Goal: Transaction & Acquisition: Purchase product/service

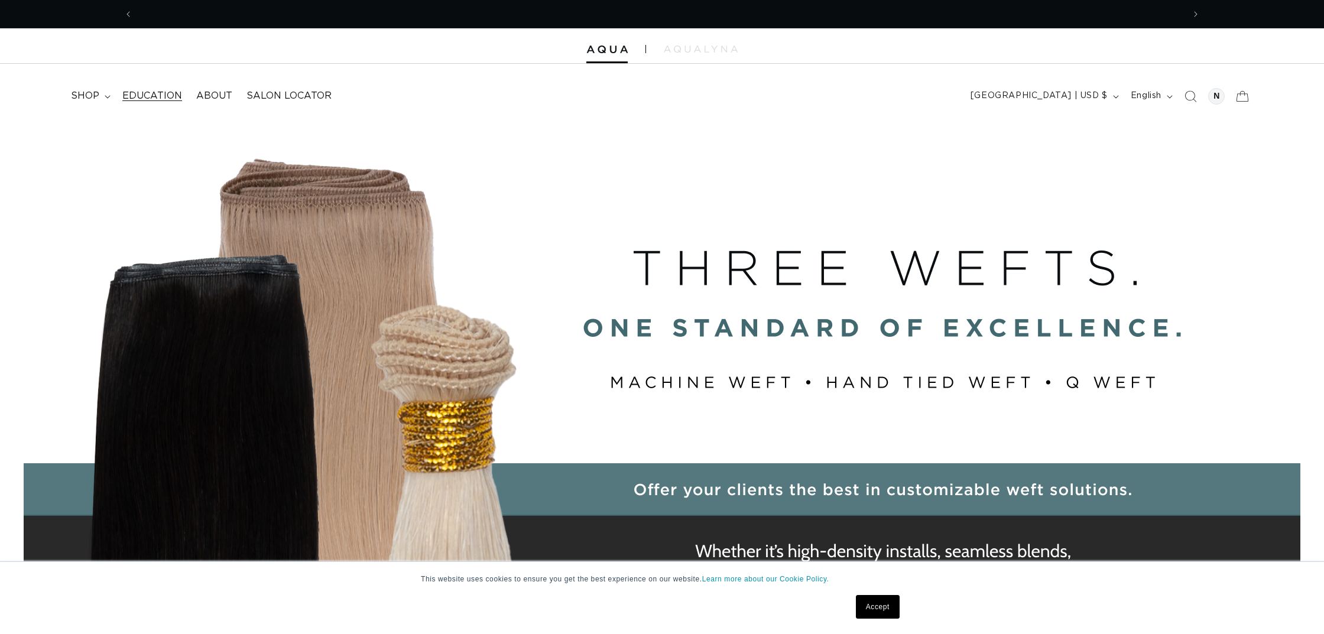
scroll to position [0, 1051]
click at [68, 92] on div "Close dialog UNLOCK 10% OFF YOUR FIRST ORDER! Join our Pro List to be the first…" at bounding box center [662, 317] width 1324 height 634
click at [68, 92] on summary "shop" at bounding box center [89, 96] width 51 height 27
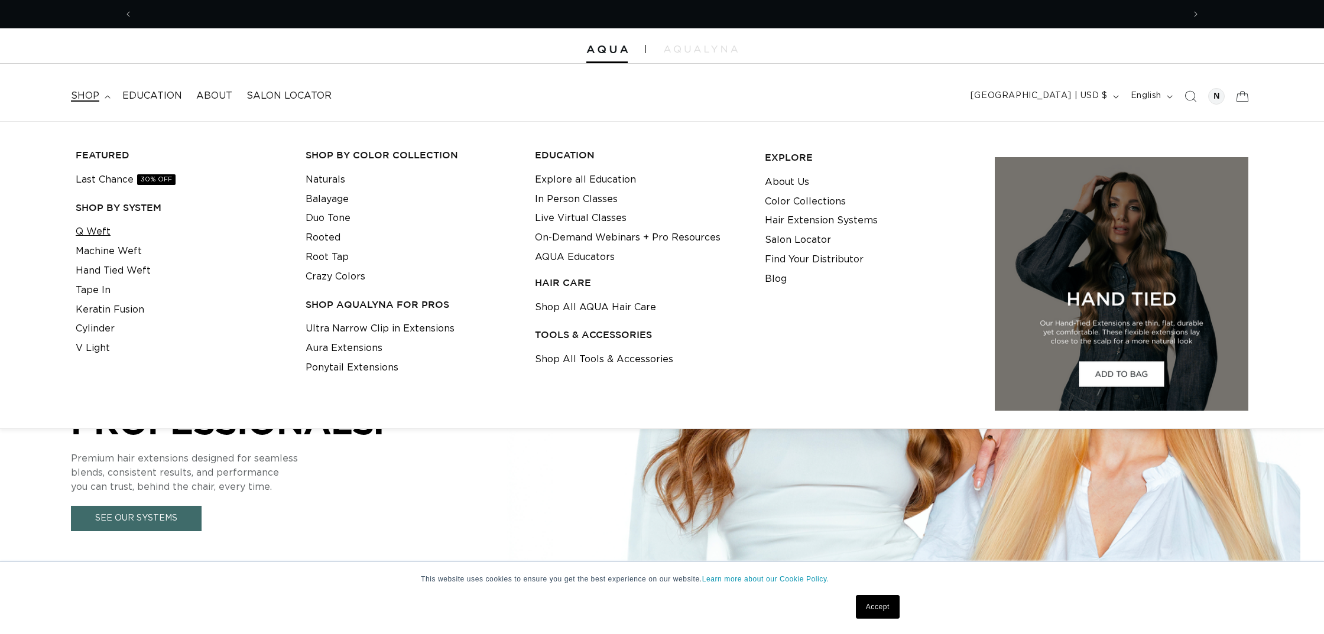
scroll to position [0, 2101]
click at [91, 229] on link "Q Weft" at bounding box center [93, 231] width 35 height 19
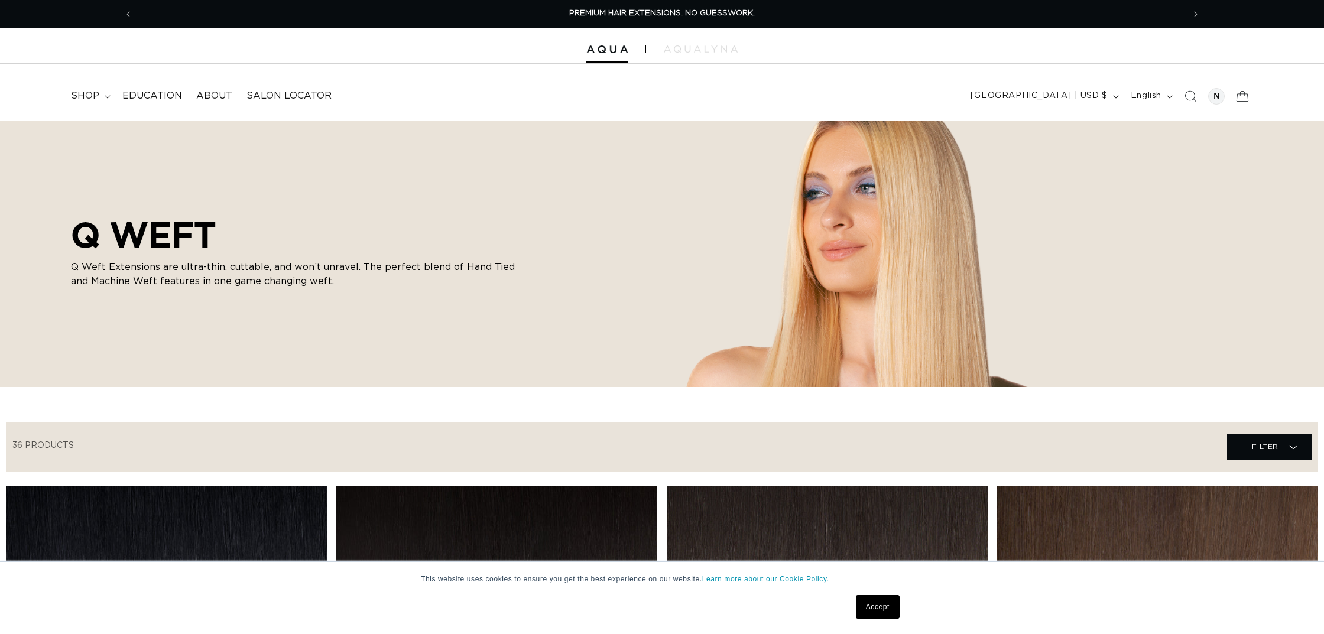
click at [84, 94] on span "shop" at bounding box center [85, 96] width 28 height 12
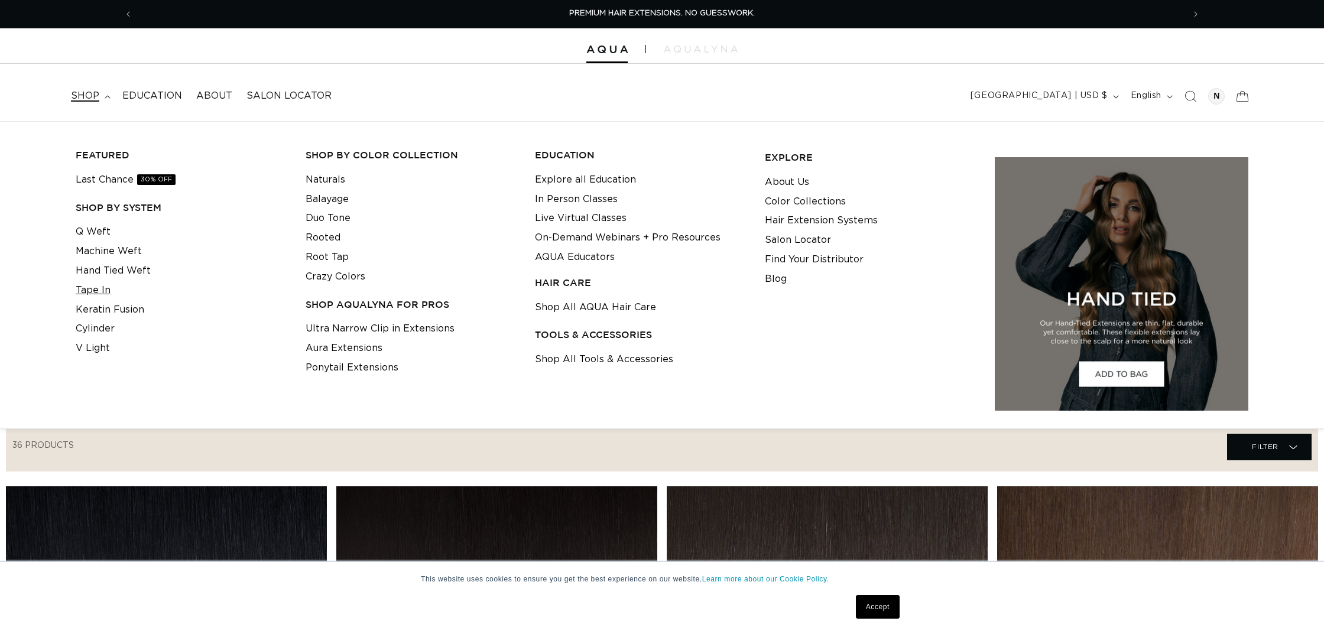
click at [96, 282] on link "Tape In" at bounding box center [93, 290] width 35 height 19
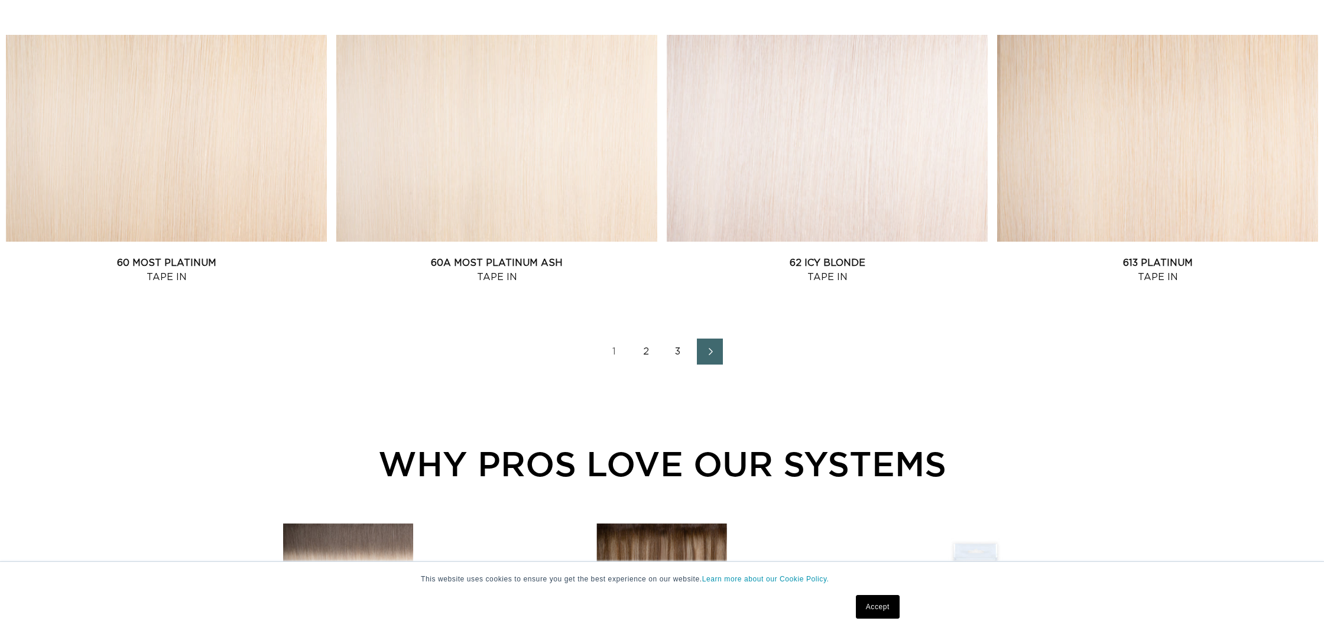
click at [649, 356] on link "2" at bounding box center [646, 352] width 26 height 26
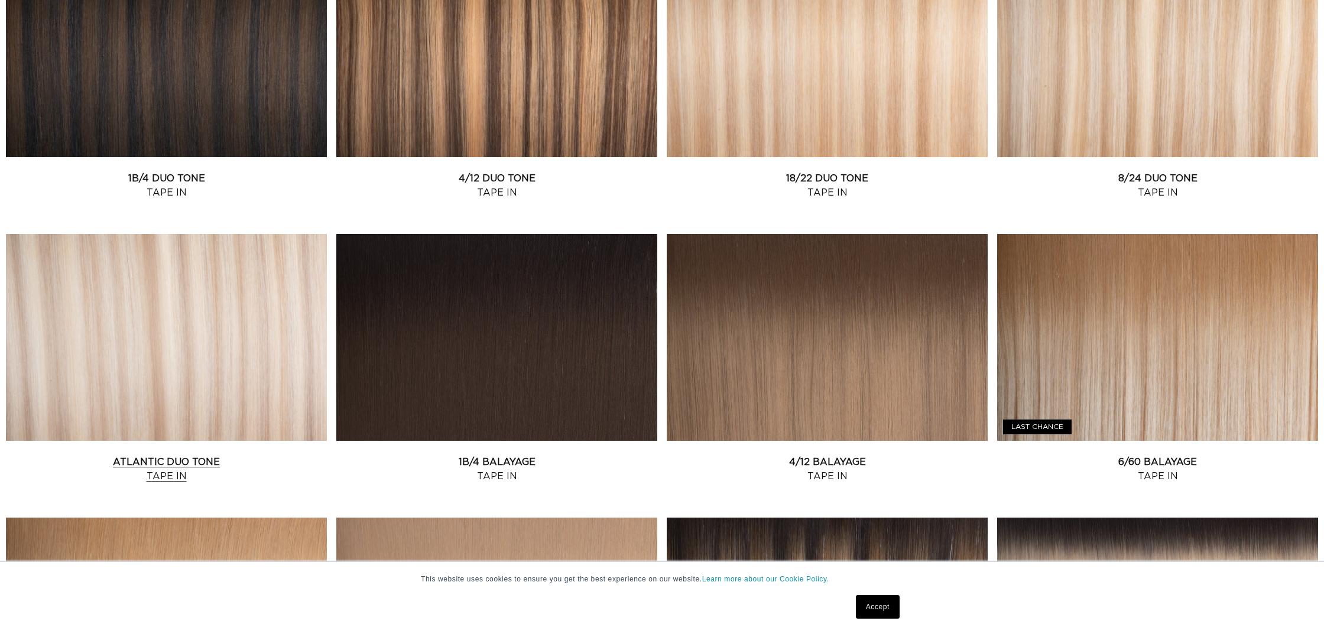
scroll to position [537, 1]
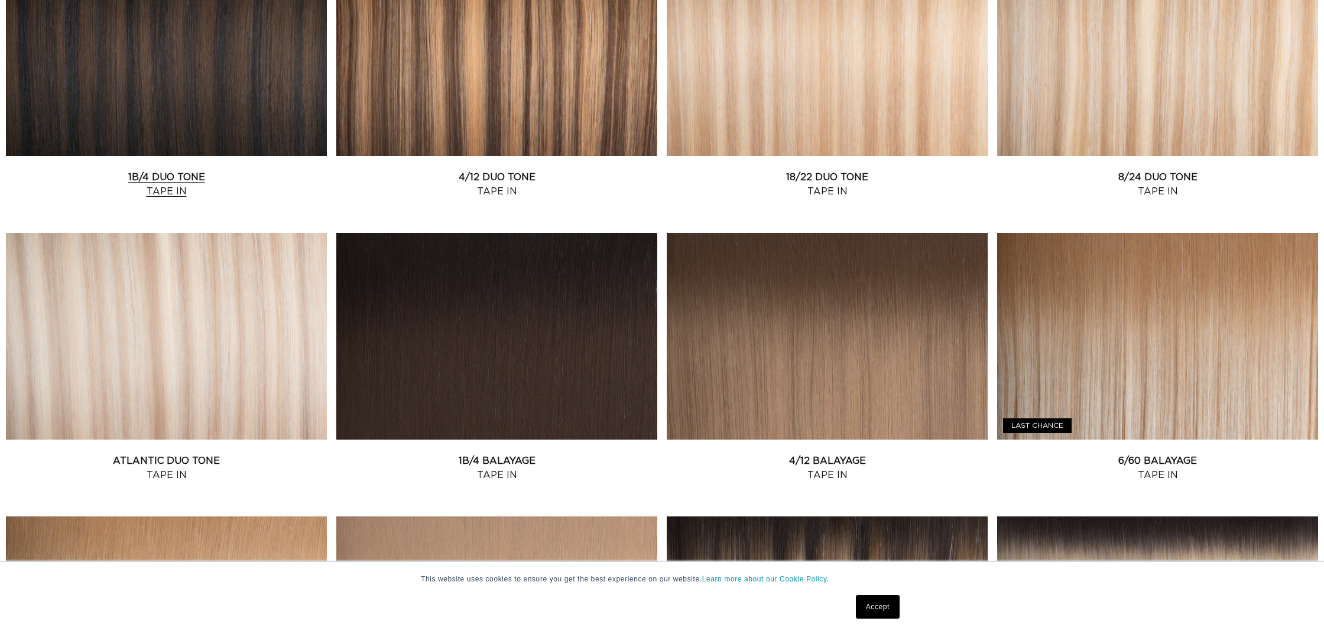
click at [169, 186] on link "1B/4 Duo Tone Tape In" at bounding box center [166, 184] width 321 height 28
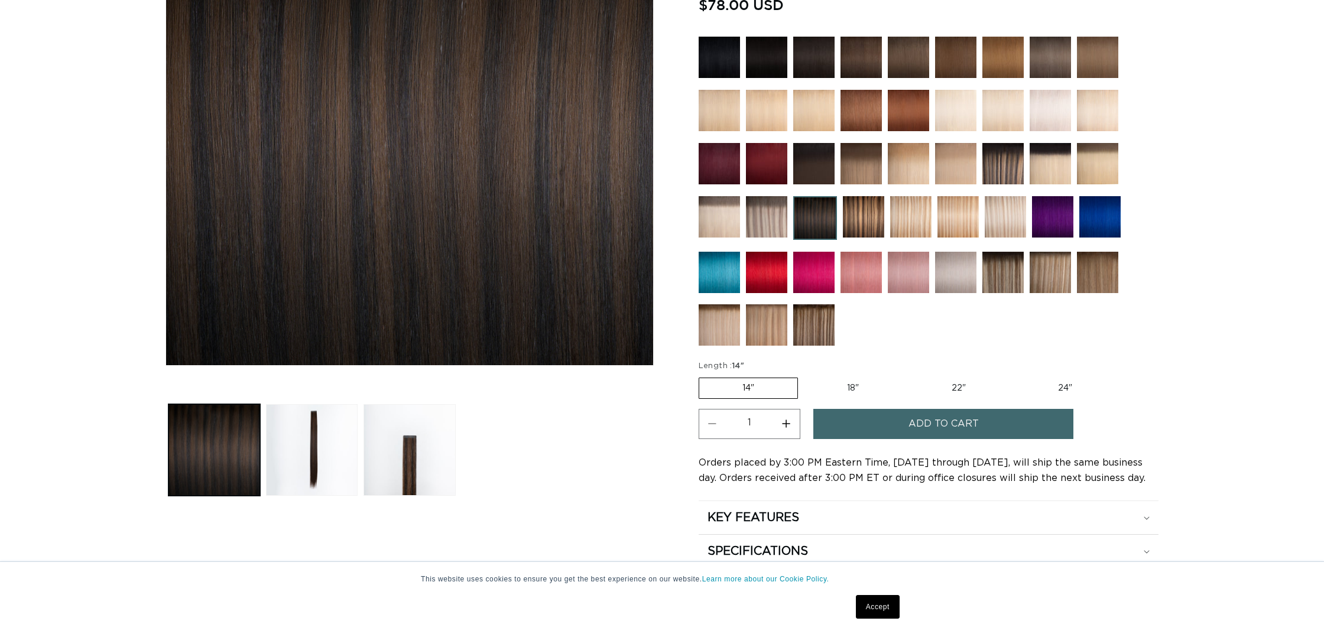
scroll to position [0, 1051]
click at [950, 385] on label "22" Variant sold out or unavailable" at bounding box center [958, 388] width 100 height 20
click at [908, 376] on input "22" Variant sold out or unavailable" at bounding box center [908, 375] width 1 height 1
radio input "true"
click at [786, 421] on button "Increase quantity for 1B/4 Duo Tone - Tape In" at bounding box center [786, 424] width 27 height 30
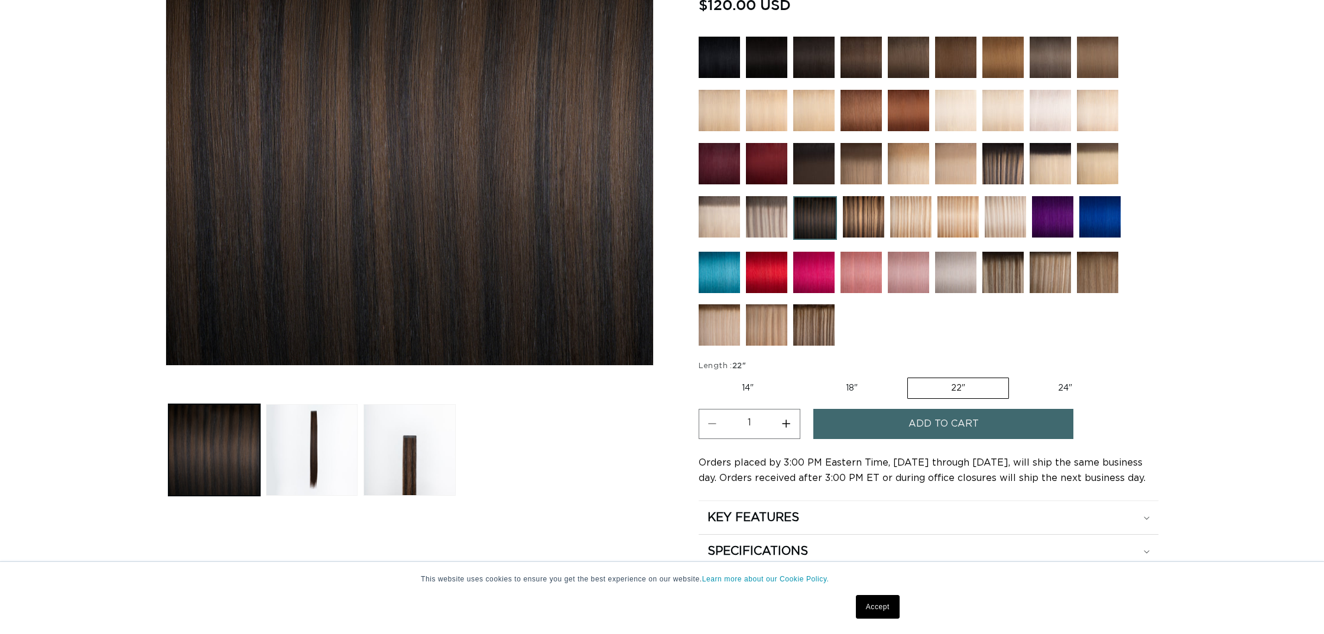
type input "2"
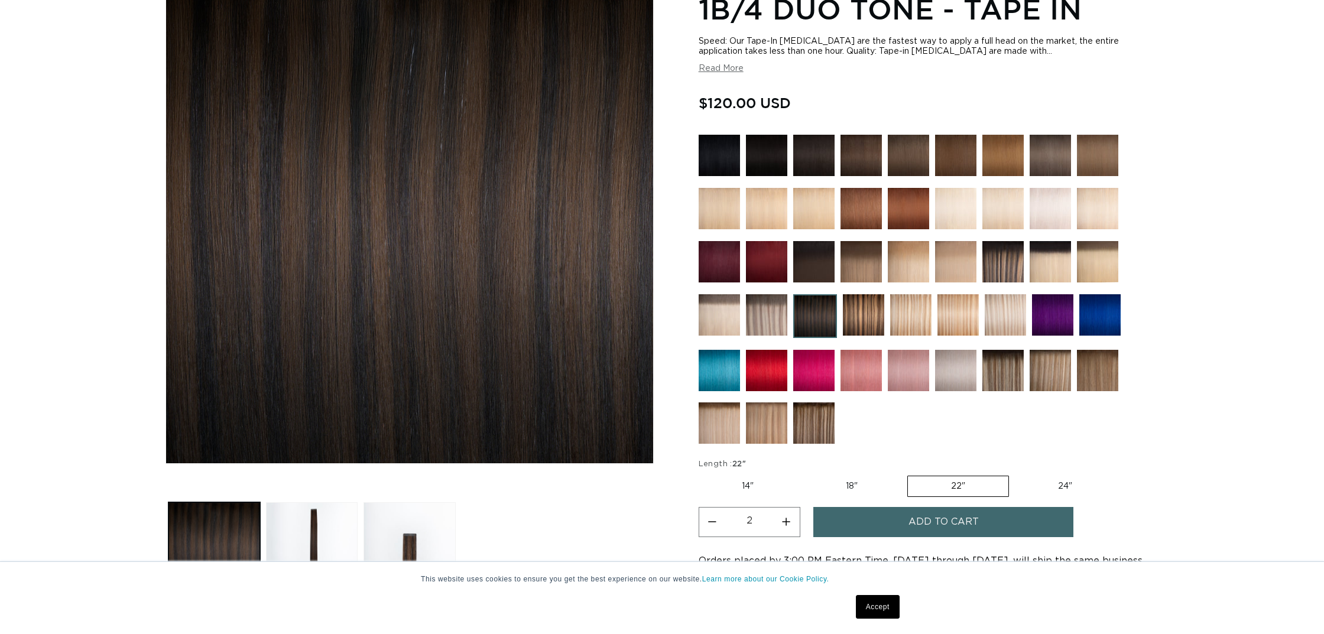
scroll to position [0, 1051]
click at [898, 521] on button "Add to cart" at bounding box center [943, 522] width 260 height 30
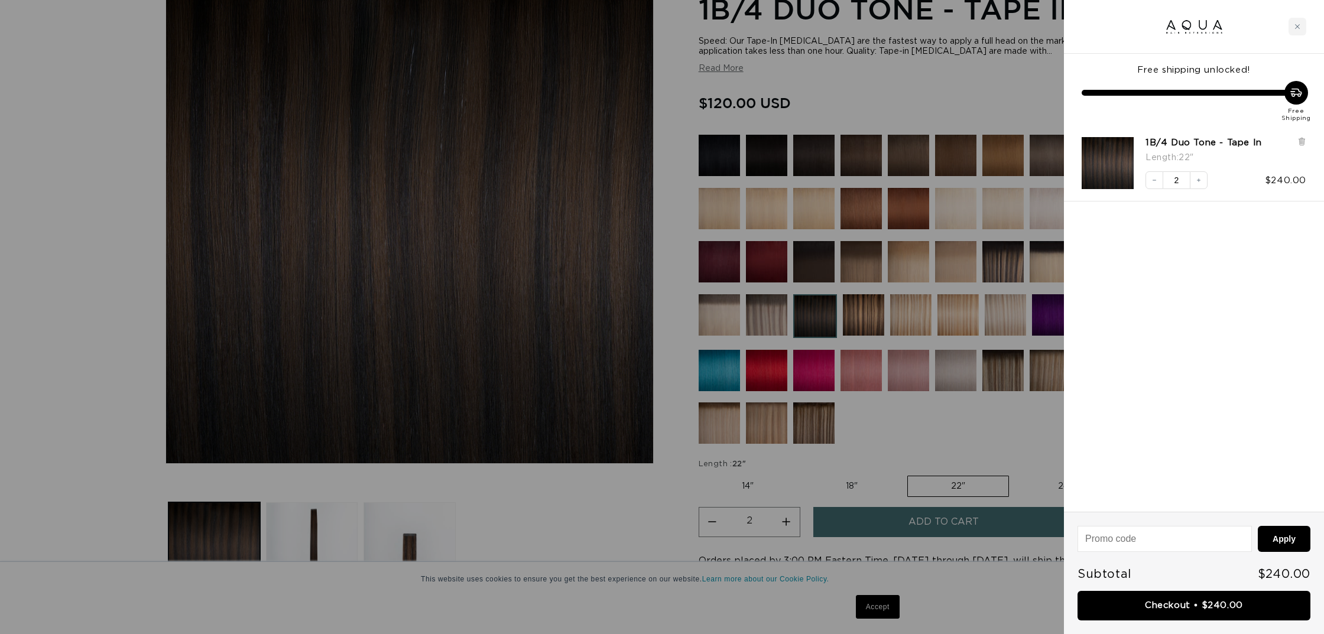
scroll to position [0, 2101]
click at [917, 103] on div at bounding box center [662, 317] width 1324 height 634
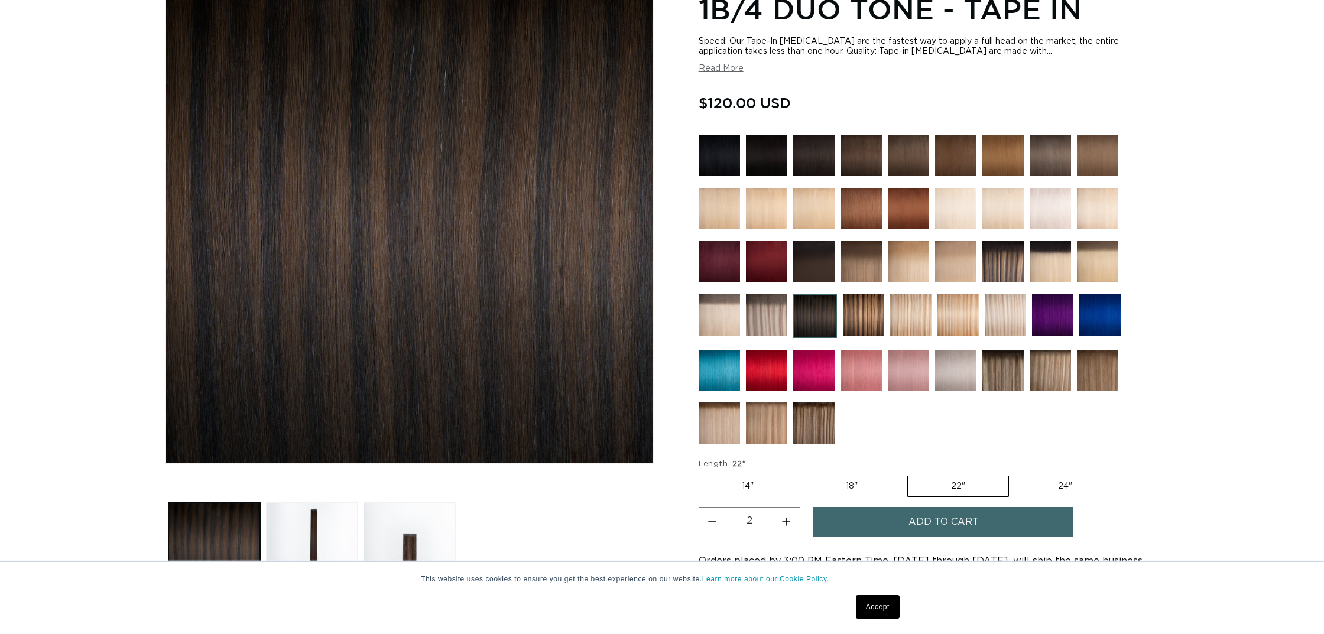
click at [823, 157] on img at bounding box center [813, 155] width 41 height 41
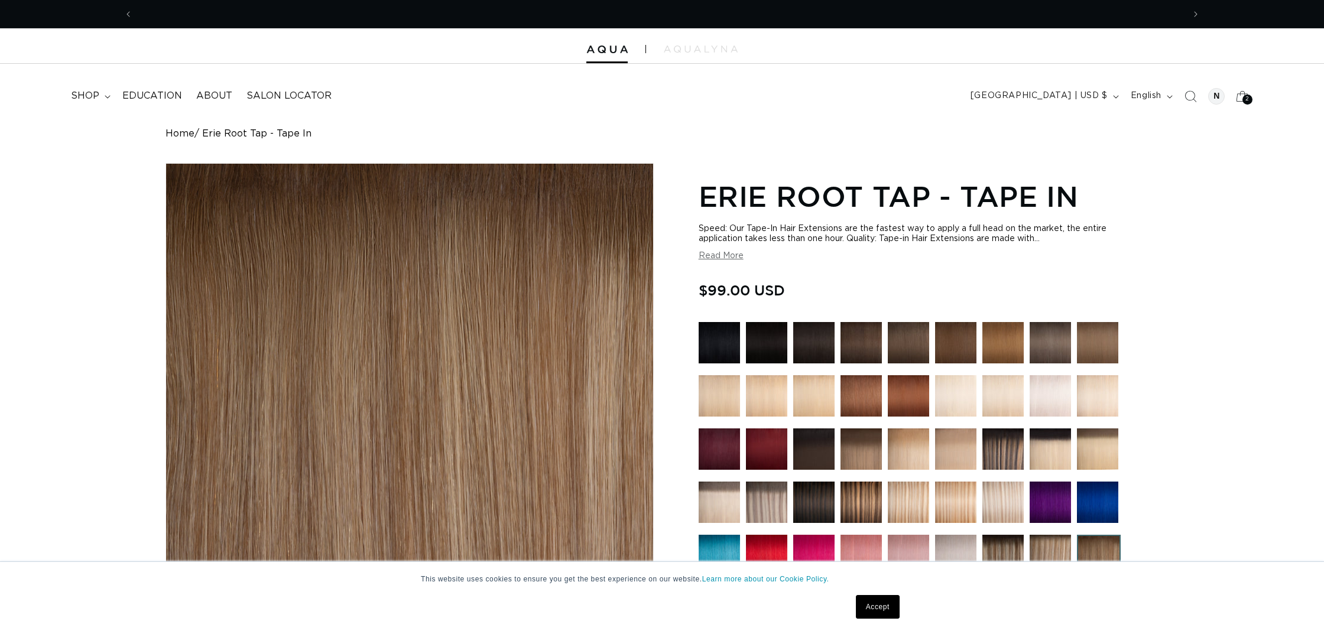
scroll to position [0, 1051]
click at [872, 346] on img at bounding box center [860, 342] width 41 height 41
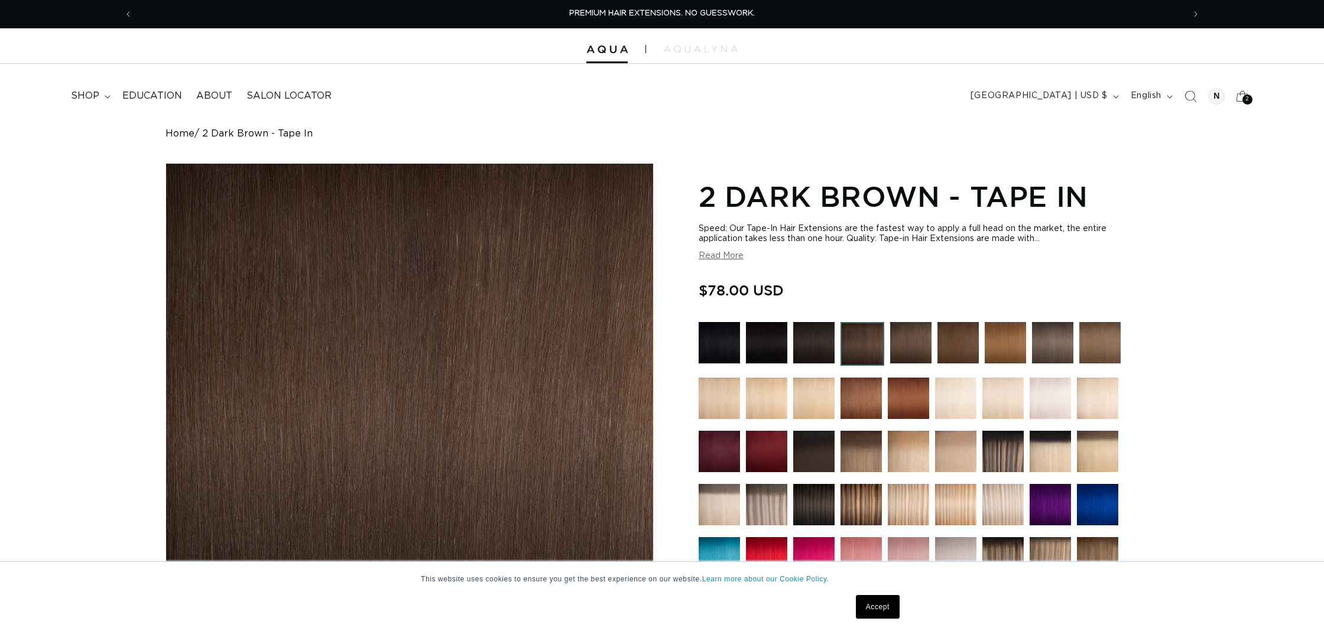
click at [913, 347] on img at bounding box center [910, 342] width 41 height 41
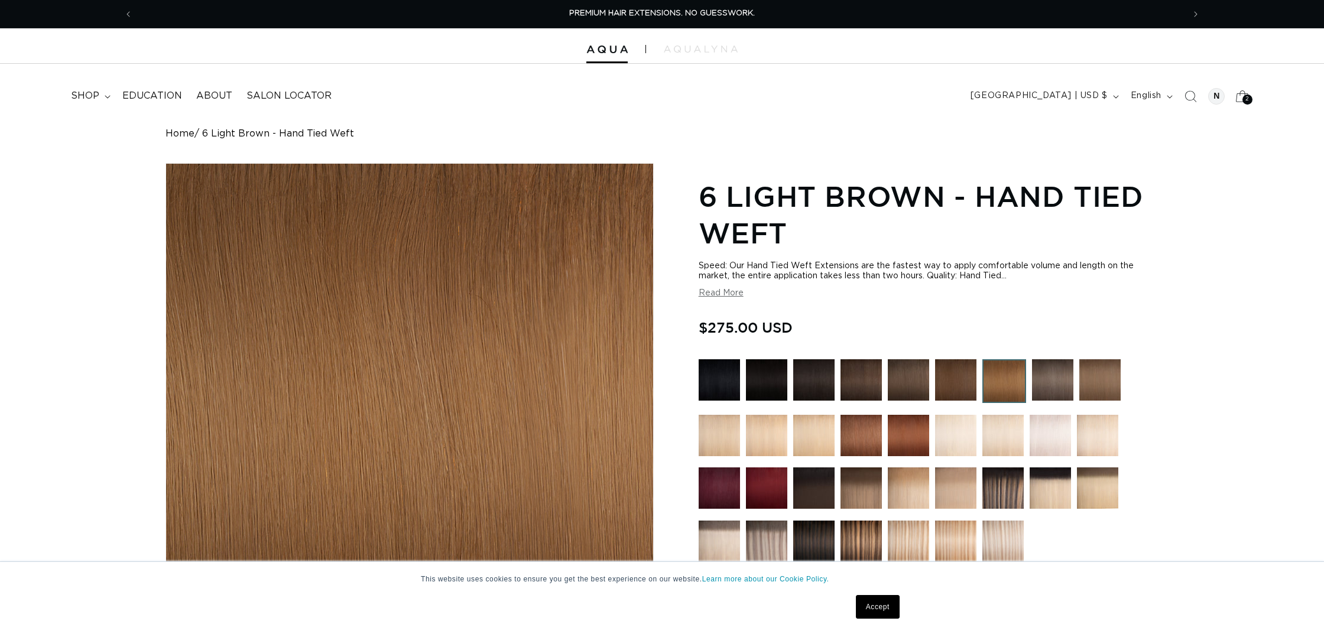
click at [1237, 98] on icon at bounding box center [1242, 96] width 28 height 28
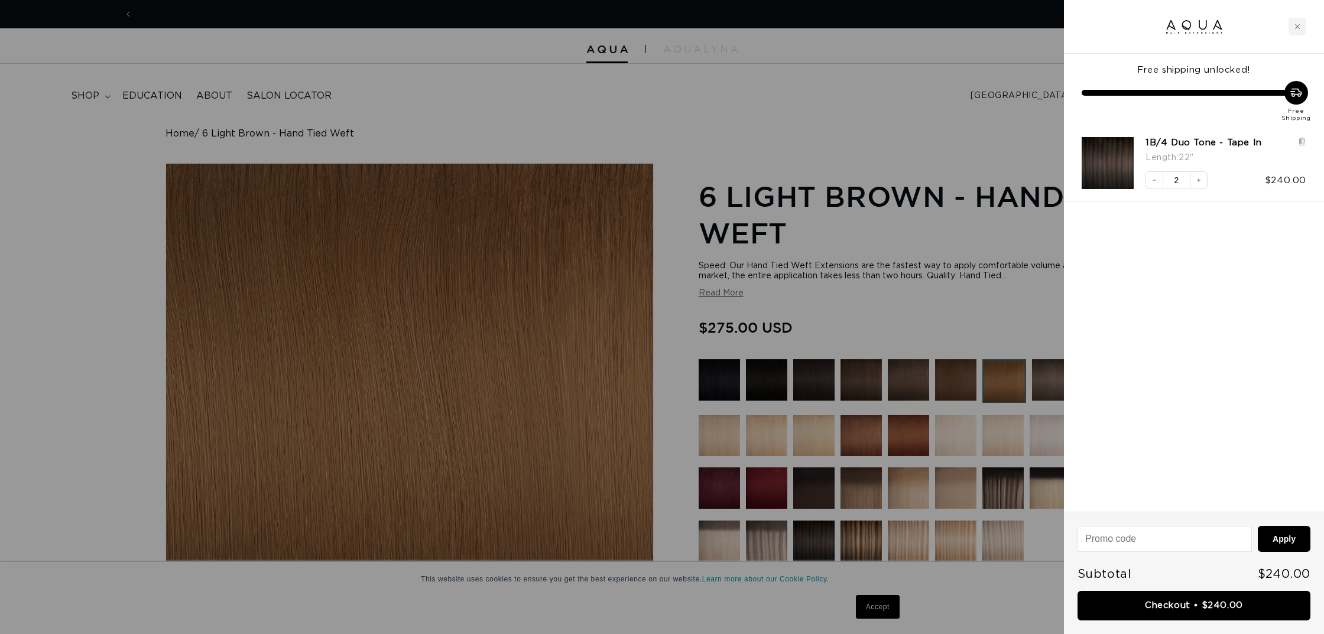
scroll to position [0, 1051]
click at [1157, 142] on link "1B/4 Duo Tone - Tape In" at bounding box center [1203, 143] width 116 height 12
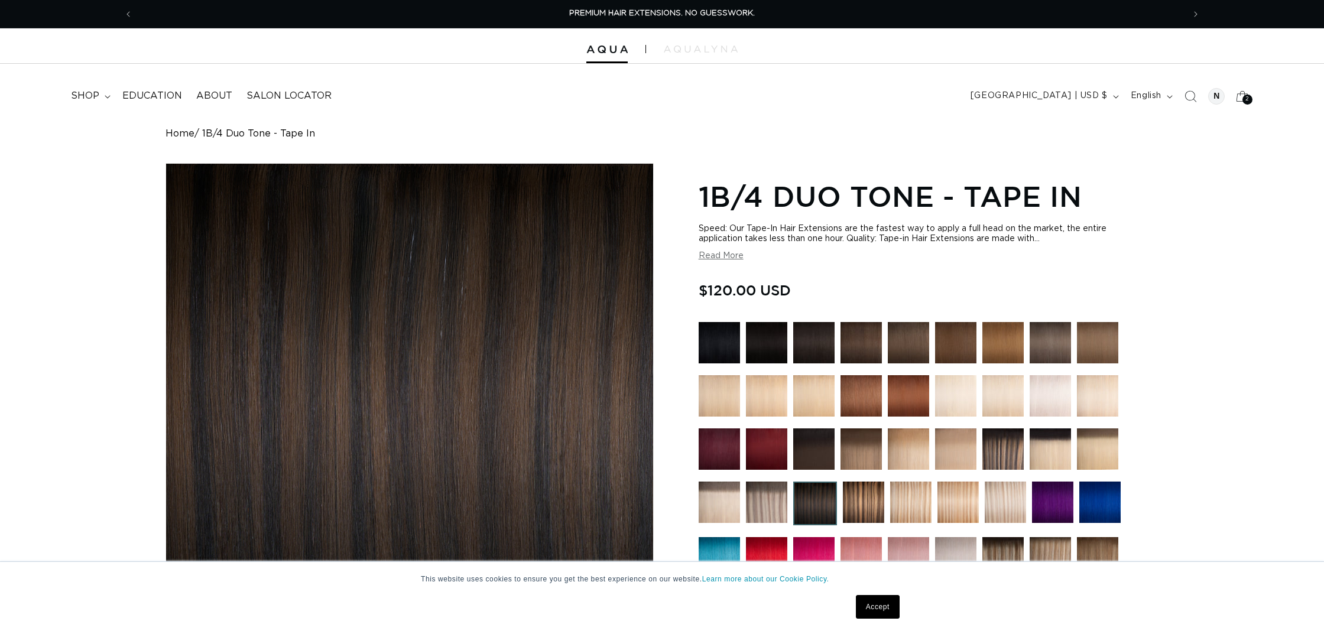
click at [772, 342] on img at bounding box center [766, 342] width 41 height 41
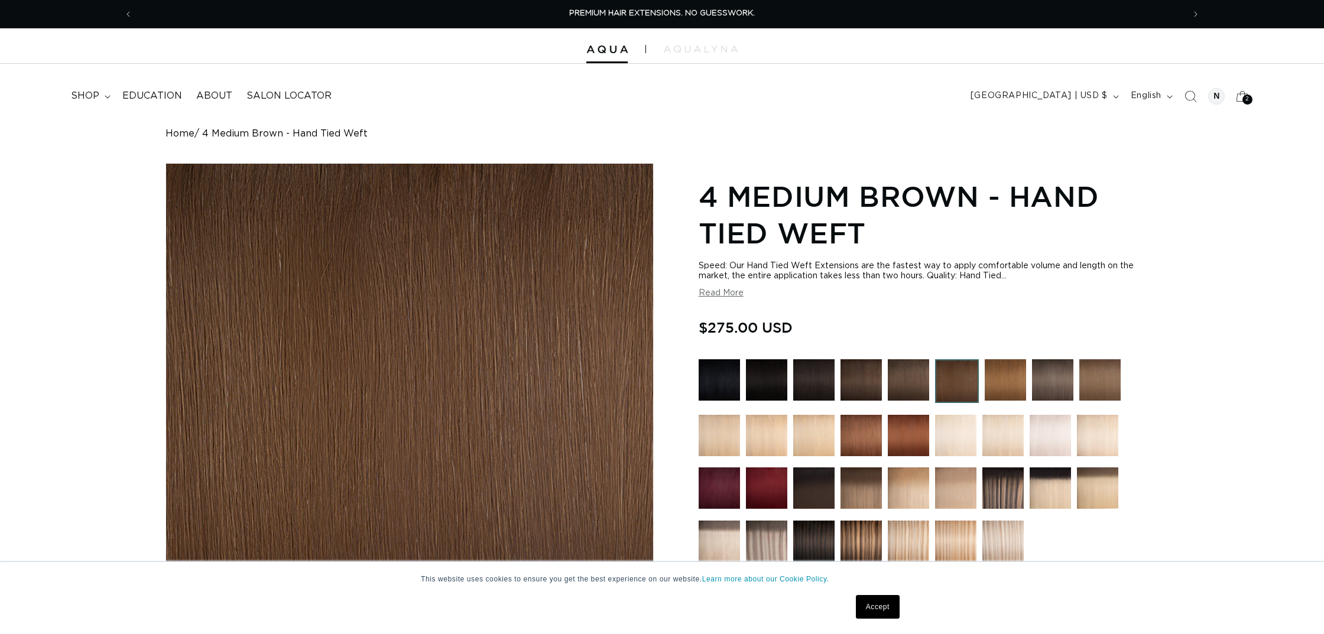
scroll to position [0, 1051]
click at [203, 134] on span "4 Medium Brown - Hand Tied Weft" at bounding box center [284, 133] width 165 height 11
click at [179, 134] on link "Home" at bounding box center [179, 133] width 29 height 11
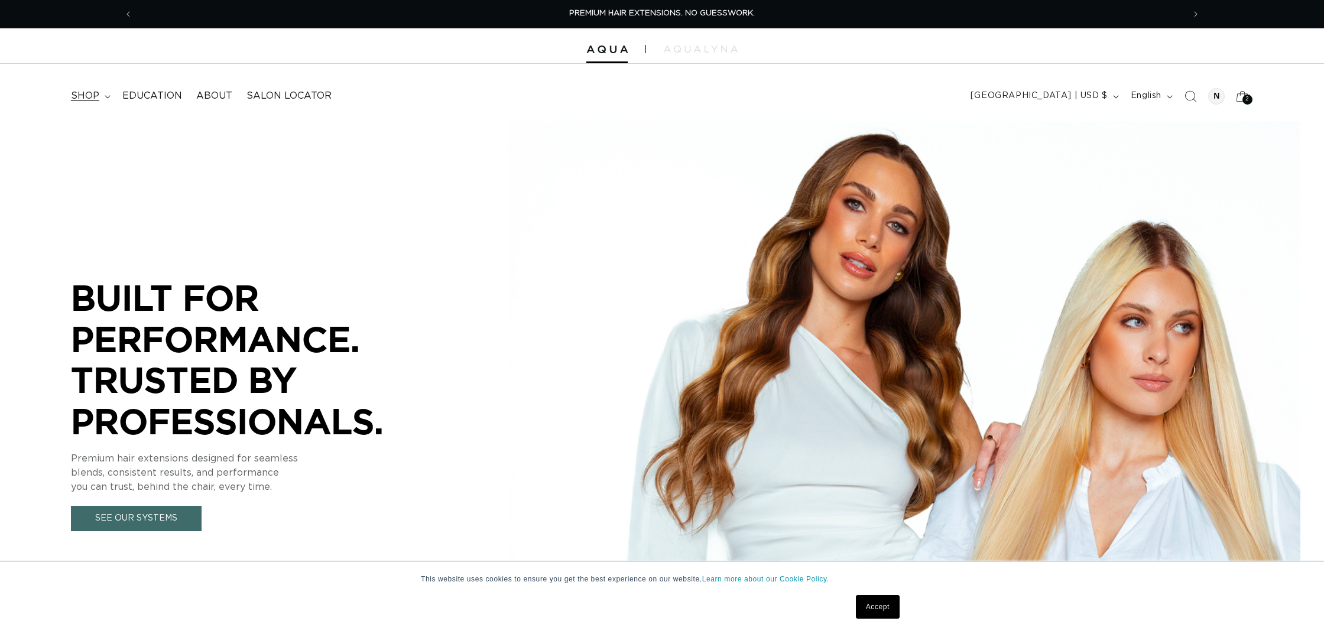
click at [87, 93] on span "shop" at bounding box center [85, 96] width 28 height 12
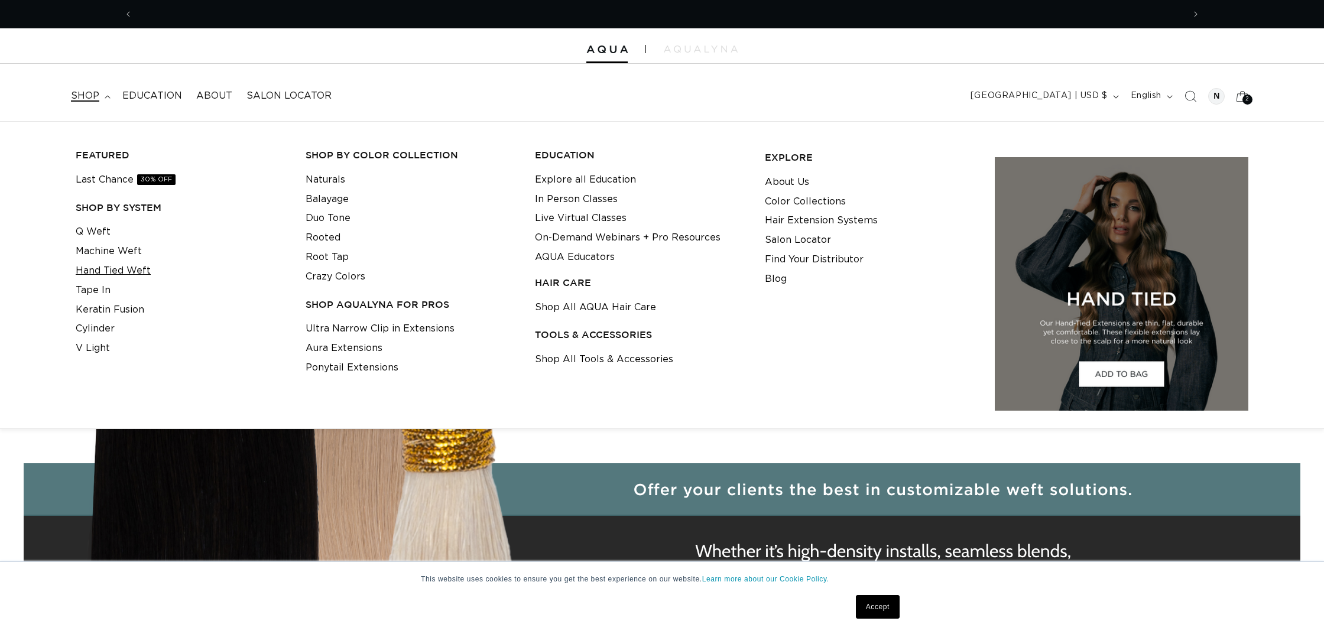
scroll to position [0, 2101]
click at [96, 285] on link "Tape In" at bounding box center [93, 290] width 35 height 19
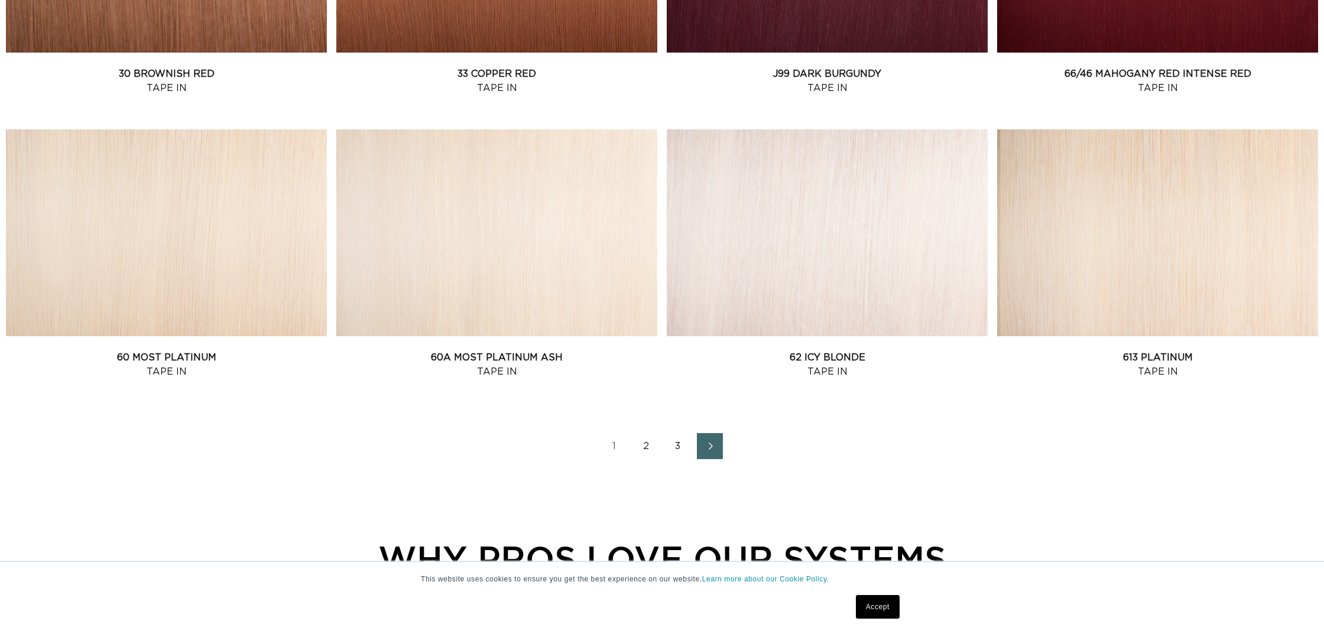
click at [645, 453] on link "2" at bounding box center [646, 446] width 26 height 26
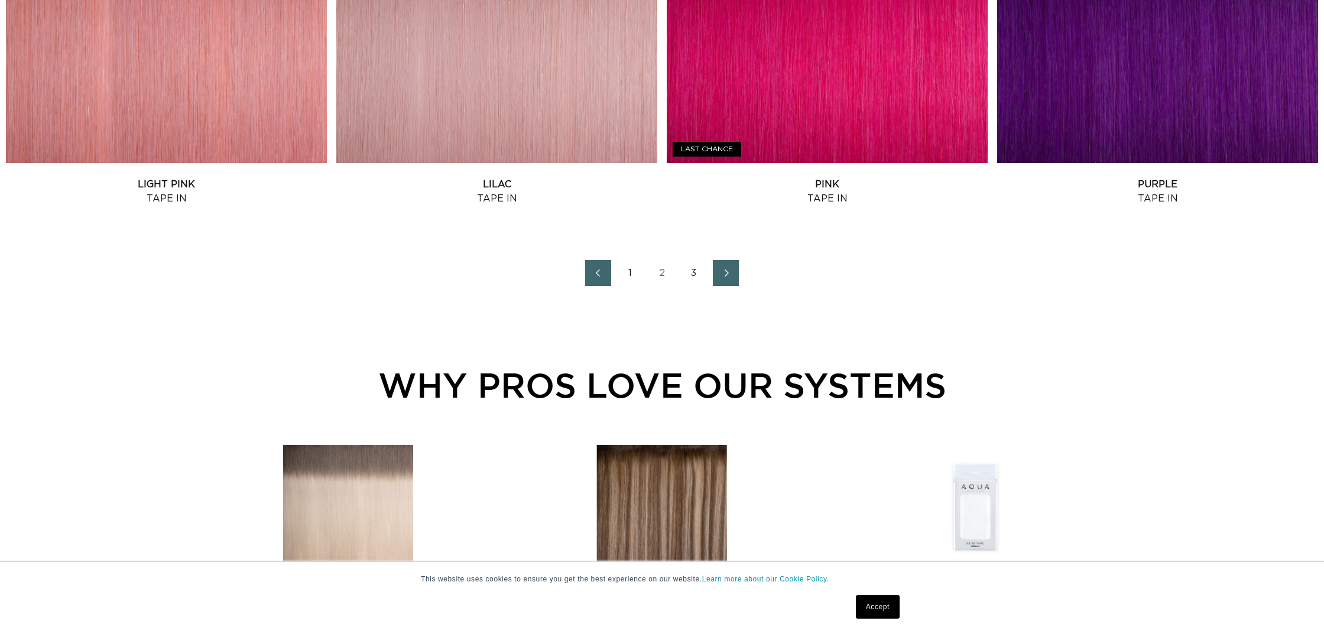
scroll to position [0, 1051]
click at [694, 281] on link "3" at bounding box center [694, 273] width 26 height 26
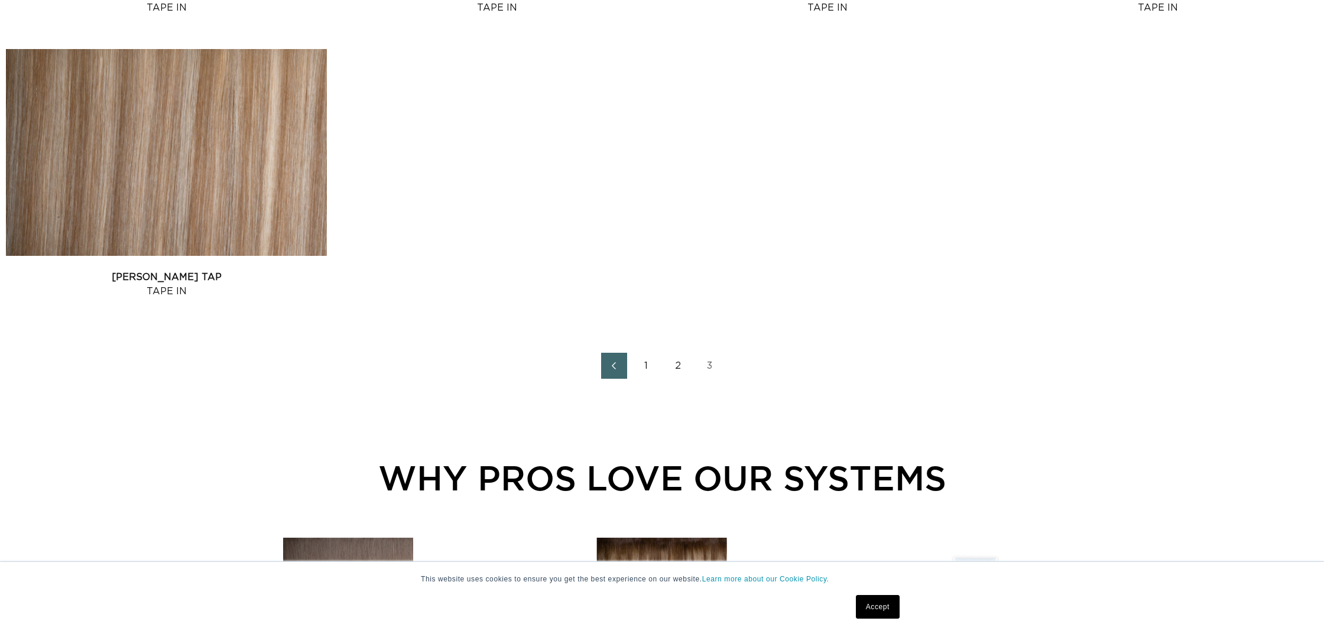
scroll to position [0, 1051]
click at [643, 371] on link "1" at bounding box center [646, 366] width 26 height 26
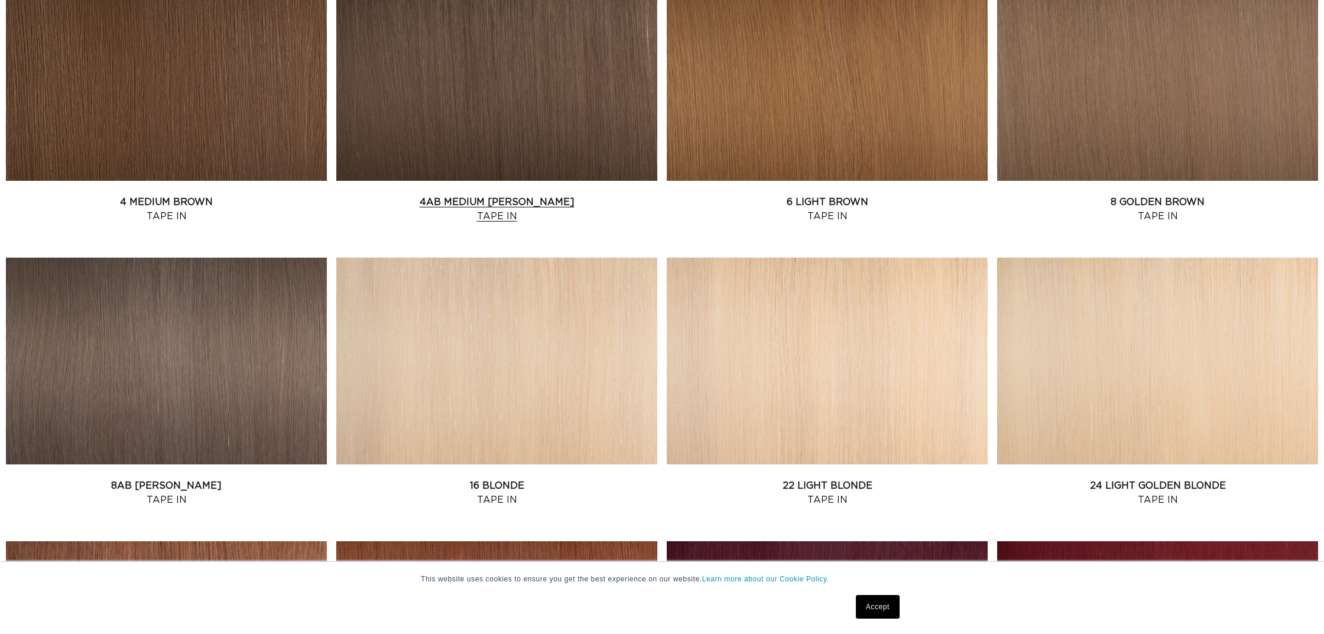
scroll to position [795, 0]
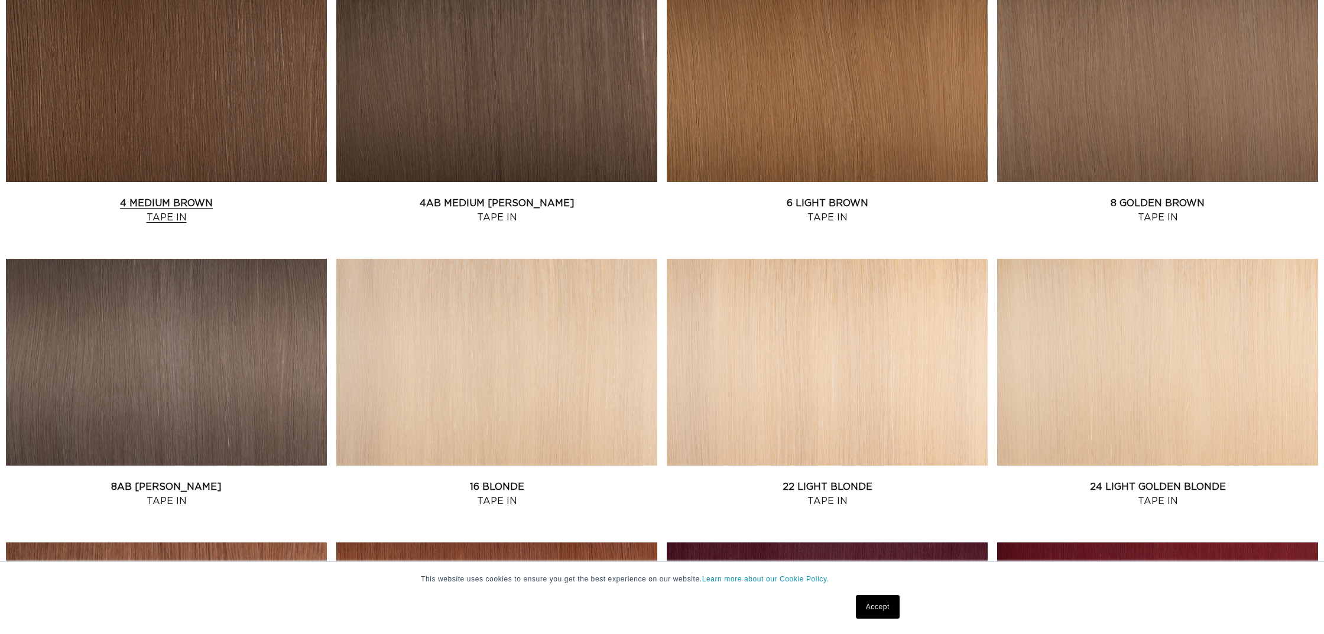
click at [174, 196] on link "4 Medium Brown Tape In" at bounding box center [166, 210] width 321 height 28
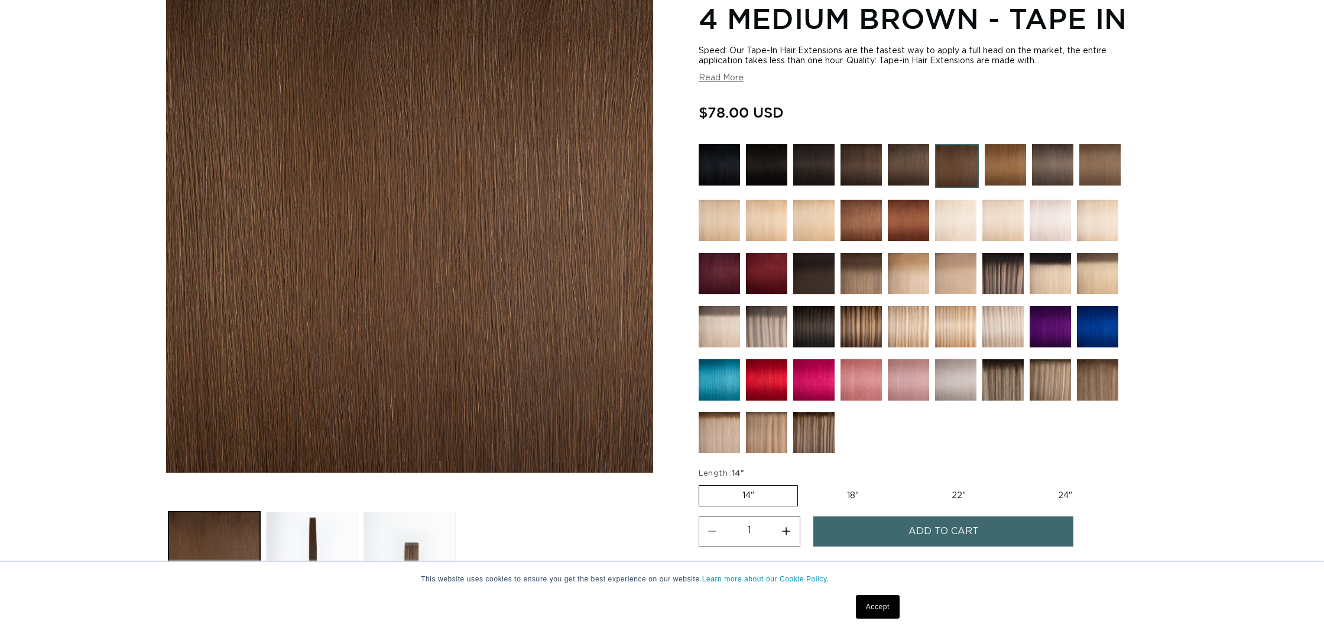
scroll to position [0, 1051]
click at [955, 500] on label "22" Variant sold out or unavailable" at bounding box center [958, 496] width 100 height 20
click at [908, 483] on input "22" Variant sold out or unavailable" at bounding box center [908, 483] width 1 height 1
radio input "true"
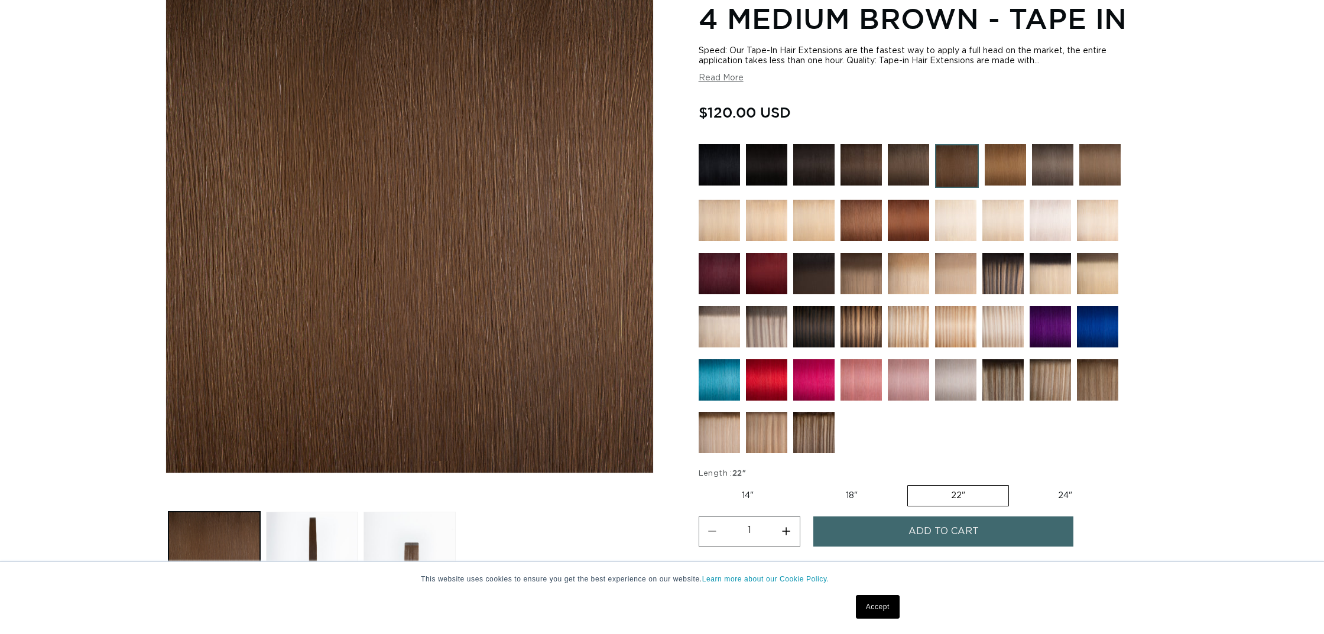
click at [784, 525] on button "Increase quantity for 4 Medium Brown - Tape In" at bounding box center [786, 531] width 27 height 30
type input "2"
click at [928, 539] on span "Add to cart" at bounding box center [943, 531] width 70 height 30
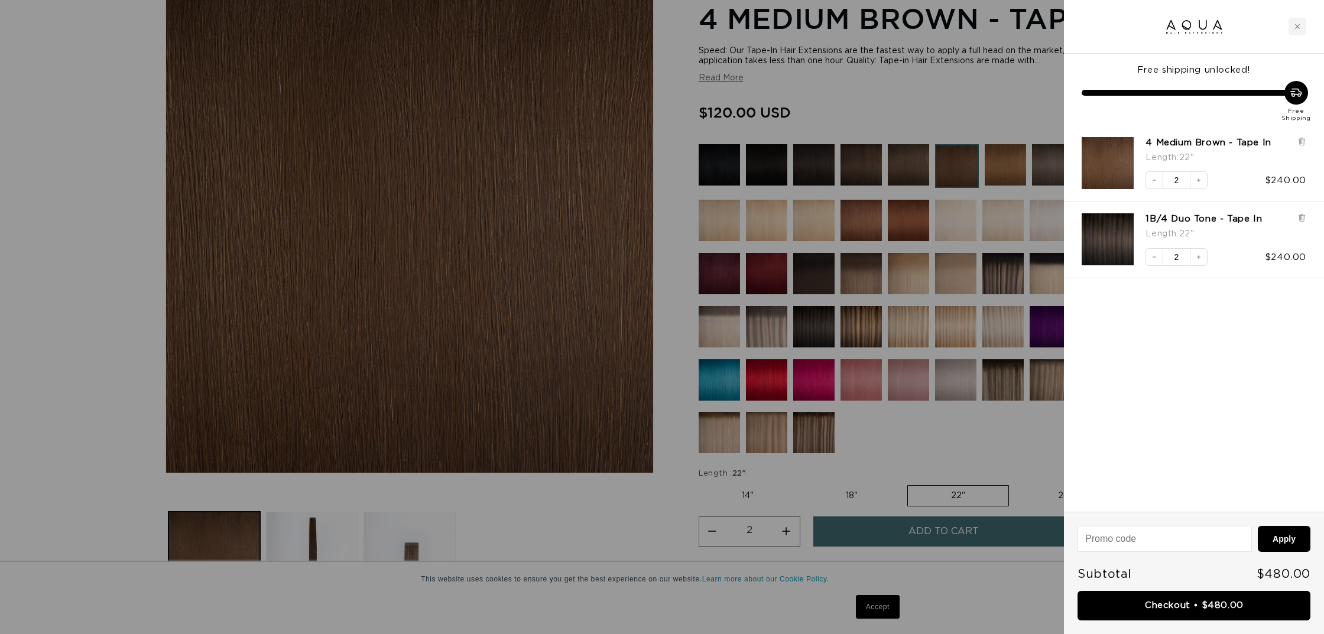
scroll to position [0, 0]
click at [804, 160] on div at bounding box center [662, 317] width 1324 height 634
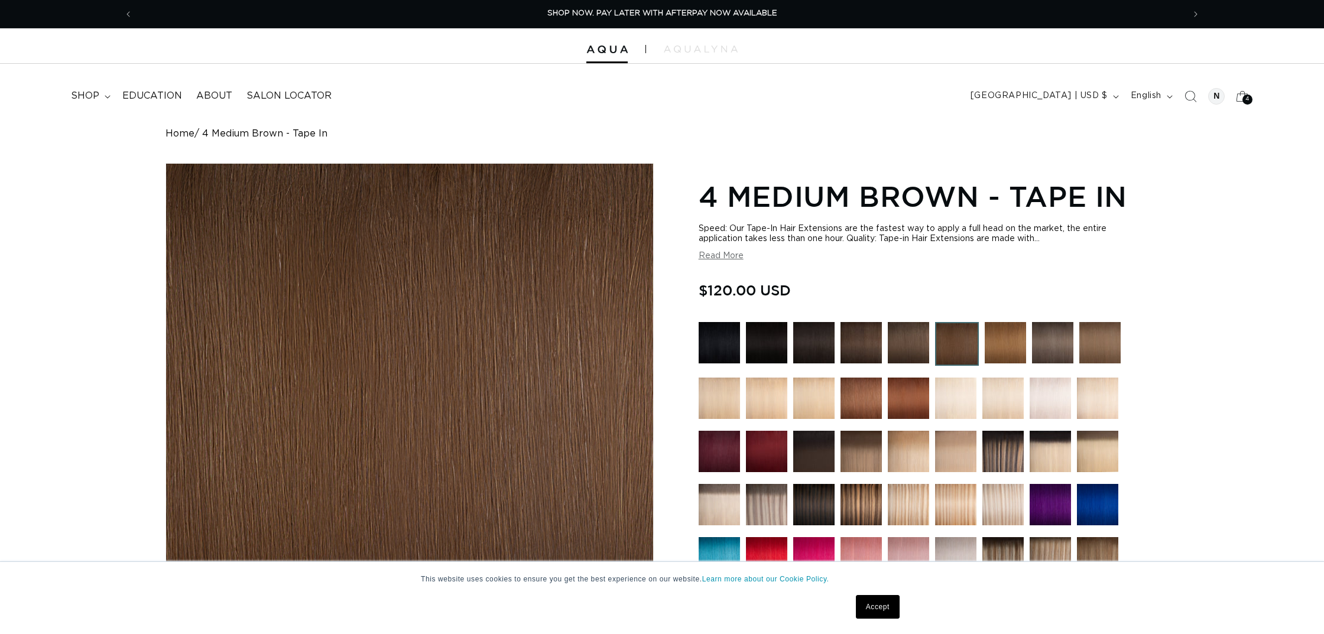
click at [178, 131] on link "Home" at bounding box center [179, 133] width 29 height 11
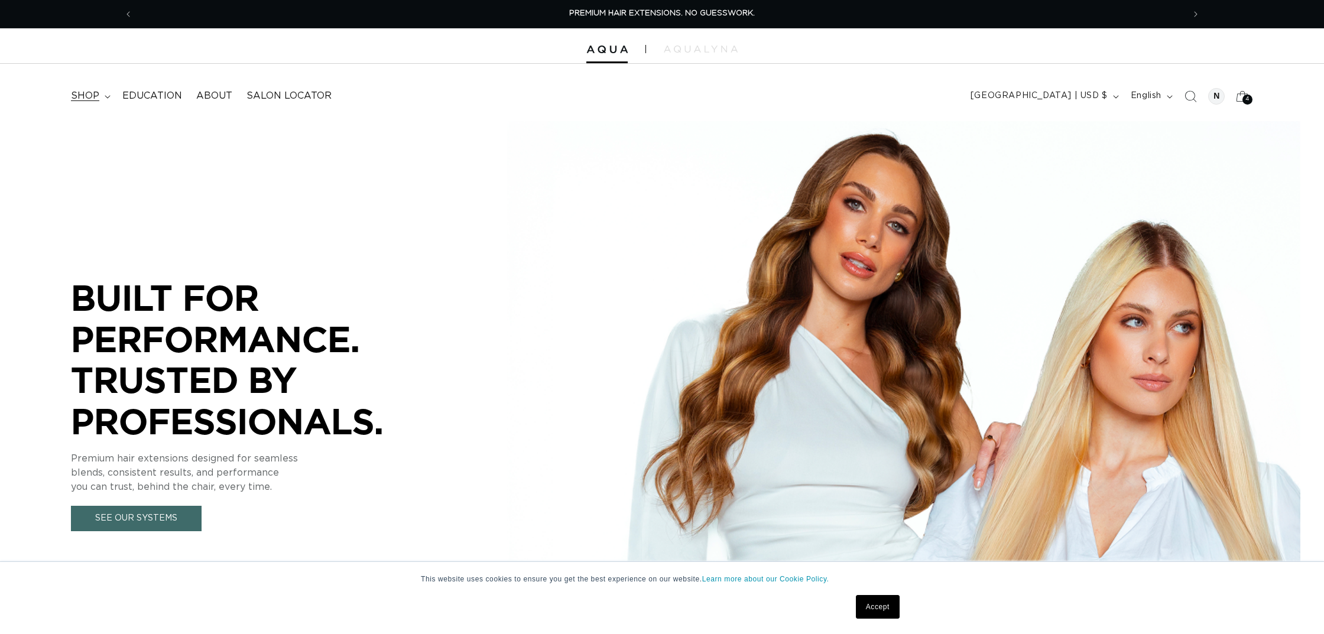
click at [71, 89] on summary "shop" at bounding box center [89, 96] width 51 height 27
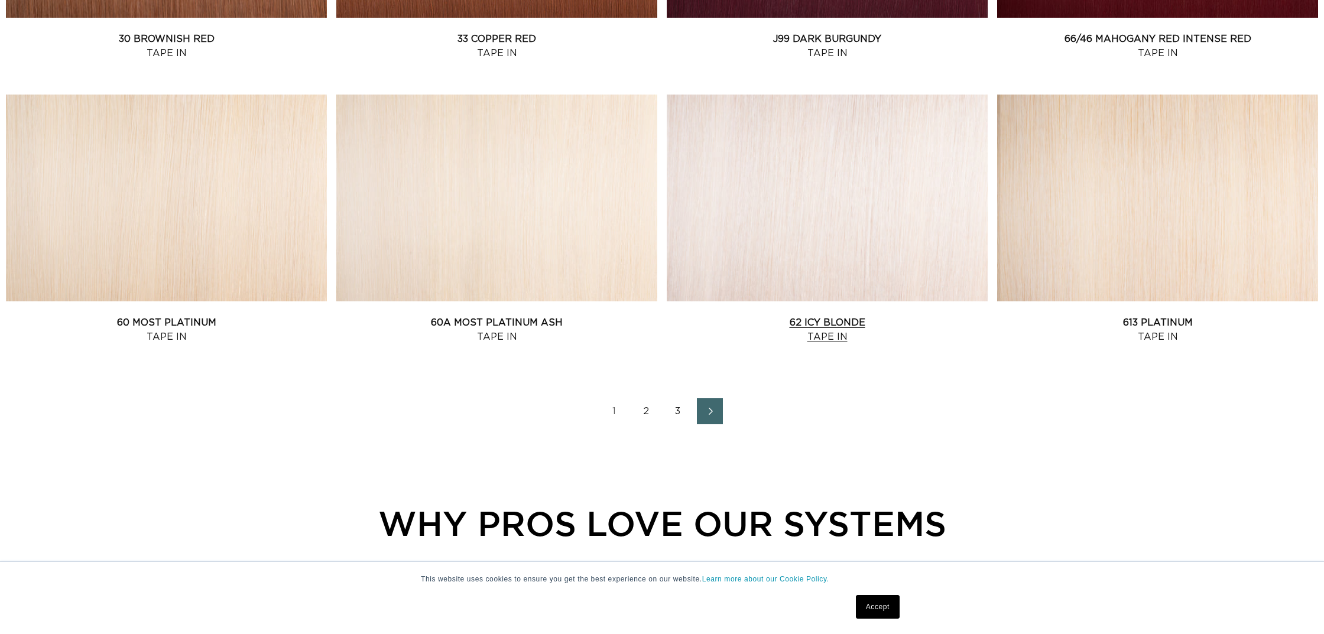
scroll to position [1555, 0]
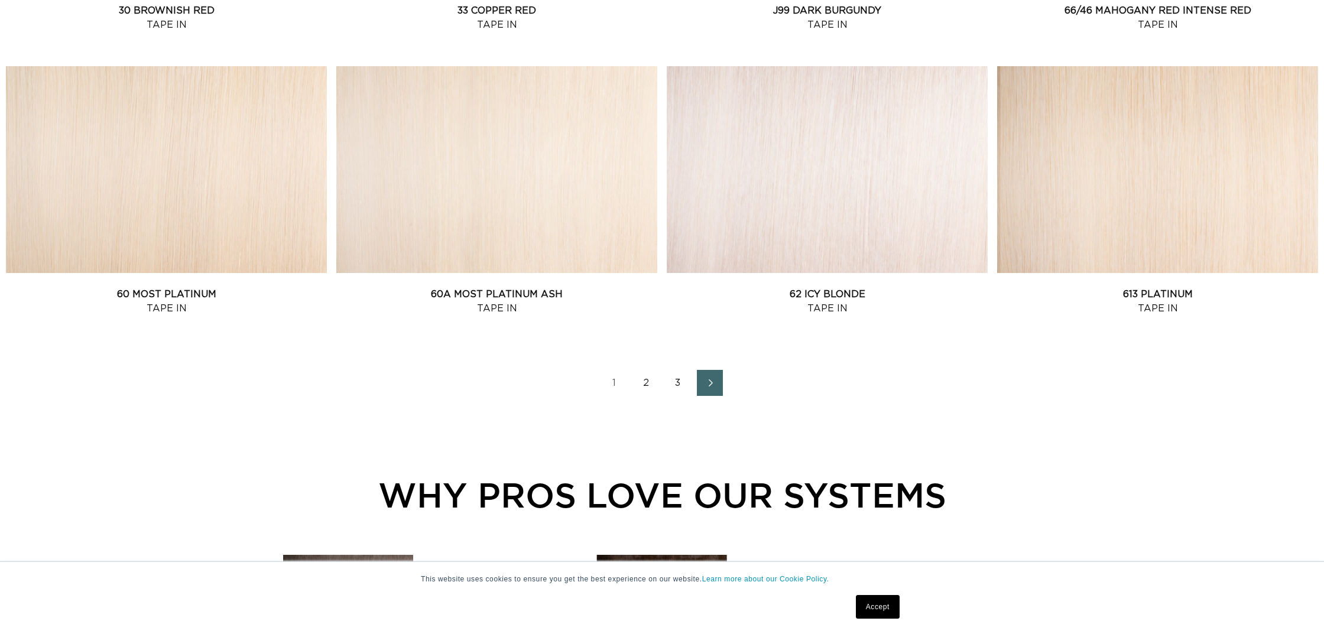
click at [645, 389] on link "2" at bounding box center [646, 383] width 26 height 26
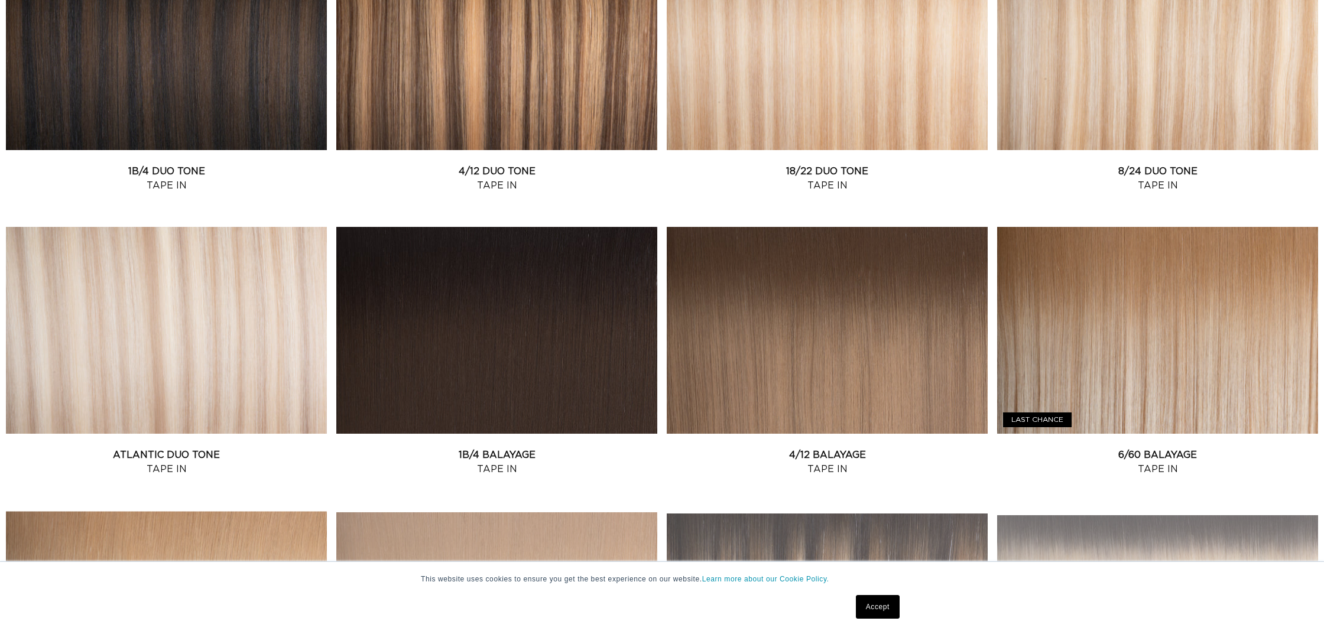
scroll to position [0, 1051]
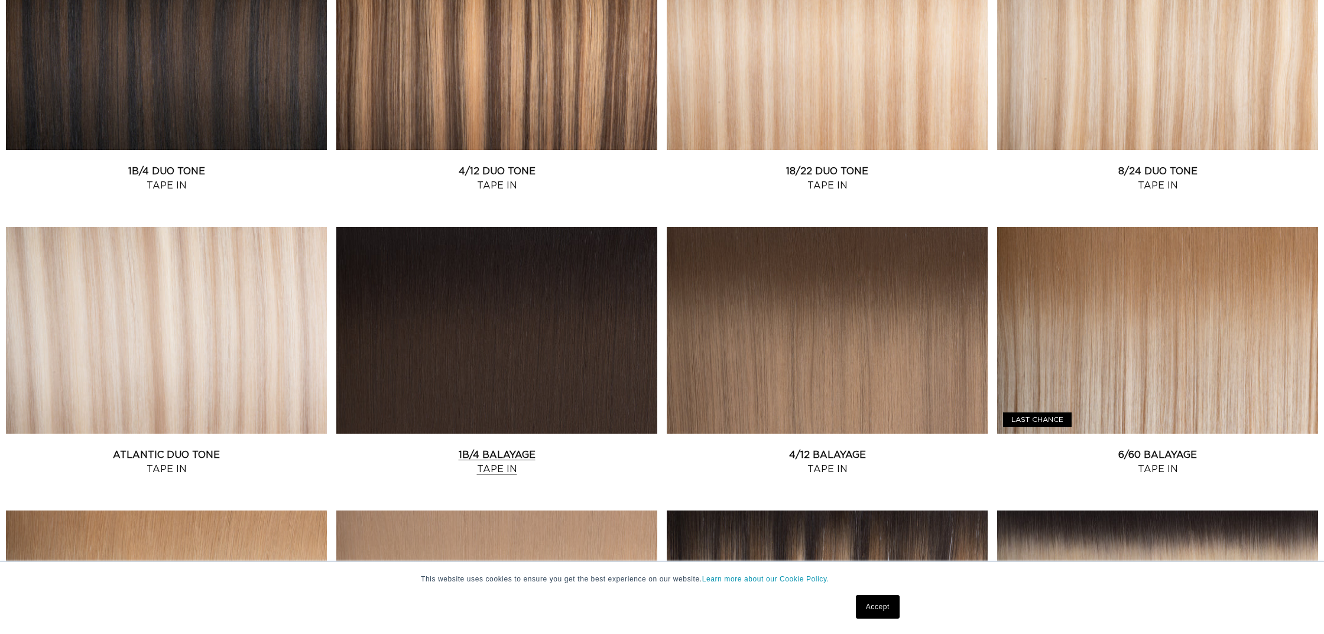
click at [574, 448] on link "1B/4 Balayage Tape In" at bounding box center [496, 462] width 321 height 28
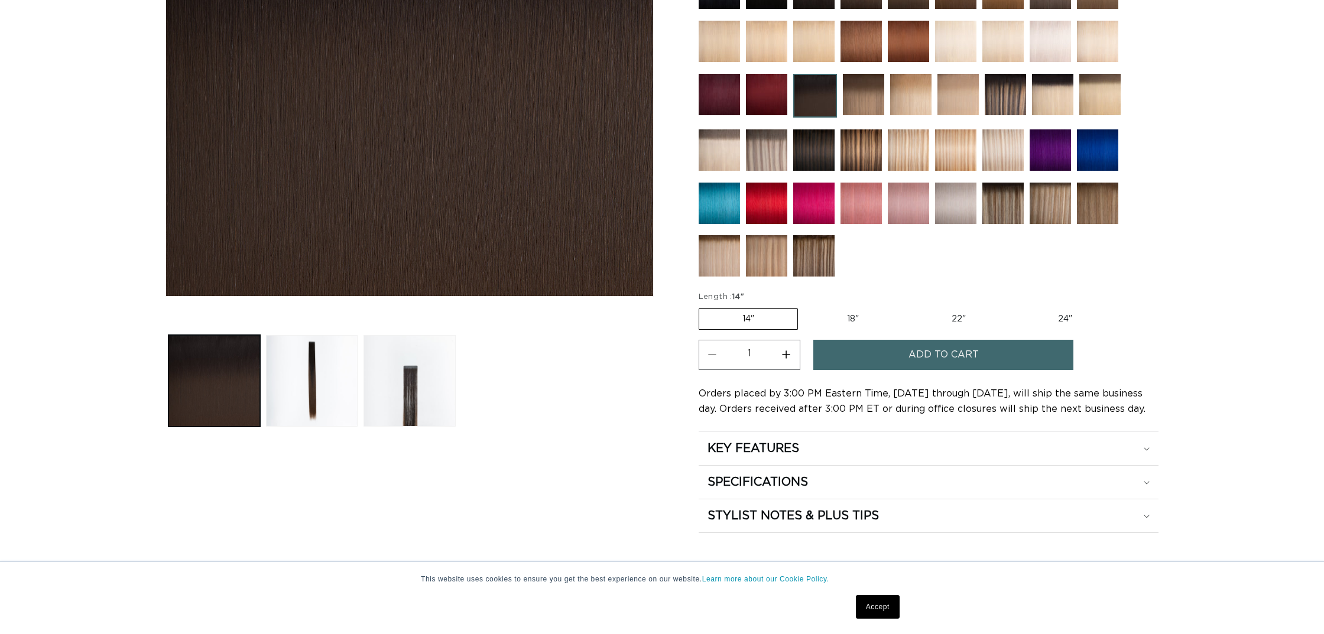
scroll to position [0, 1051]
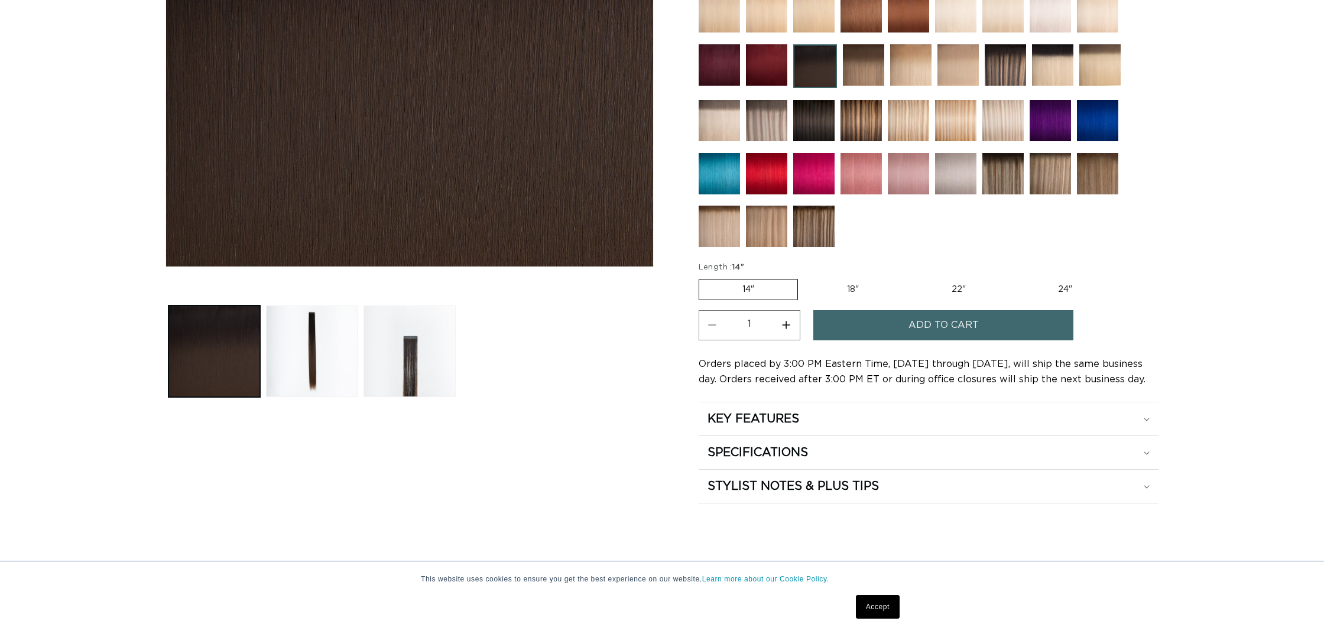
click at [961, 276] on fieldset "Length : 14" 14" Variant sold out or unavailable 18" Variant sold out or unavai…" at bounding box center [908, 282] width 420 height 40
click at [945, 291] on label "22" Variant sold out or unavailable" at bounding box center [958, 289] width 100 height 20
click at [908, 277] on input "22" Variant sold out or unavailable" at bounding box center [908, 277] width 1 height 1
radio input "true"
click at [786, 320] on button "Increase quantity for 1B/4 Balayage - Tape In" at bounding box center [786, 325] width 27 height 30
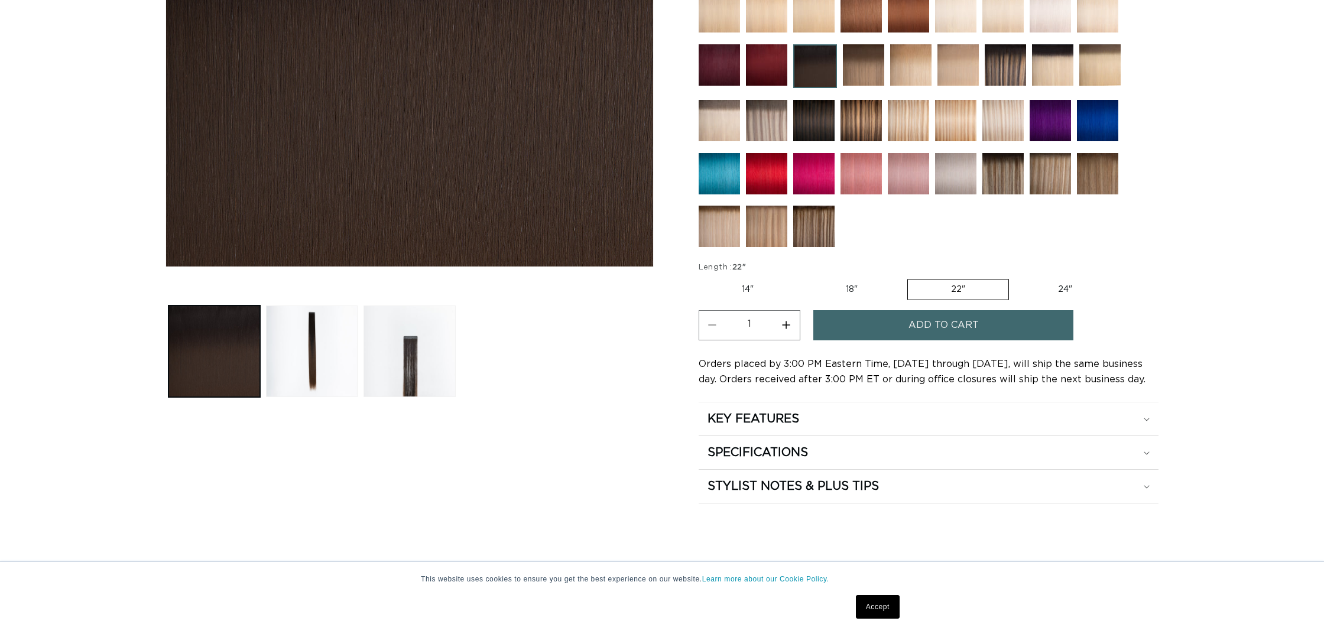
type input "2"
click at [954, 323] on span "Add to cart" at bounding box center [943, 325] width 70 height 30
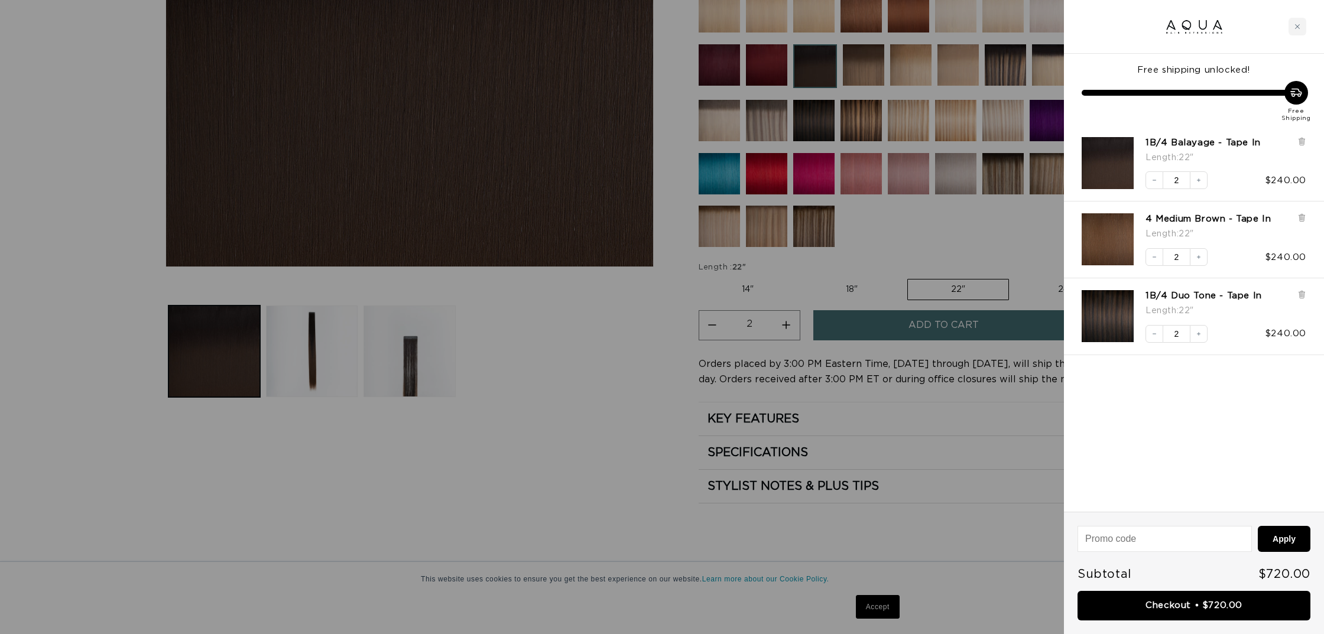
scroll to position [0, 1051]
click at [534, 357] on div at bounding box center [662, 317] width 1324 height 634
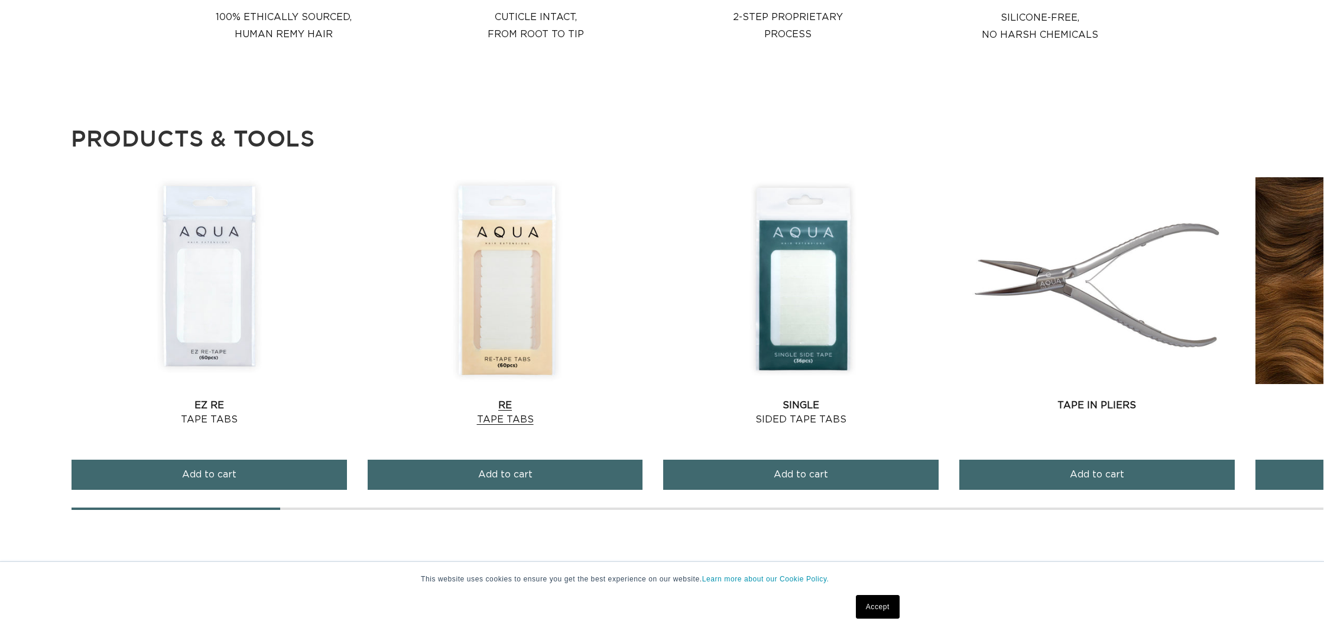
click at [529, 398] on link "Re Tape Tabs" at bounding box center [505, 412] width 275 height 28
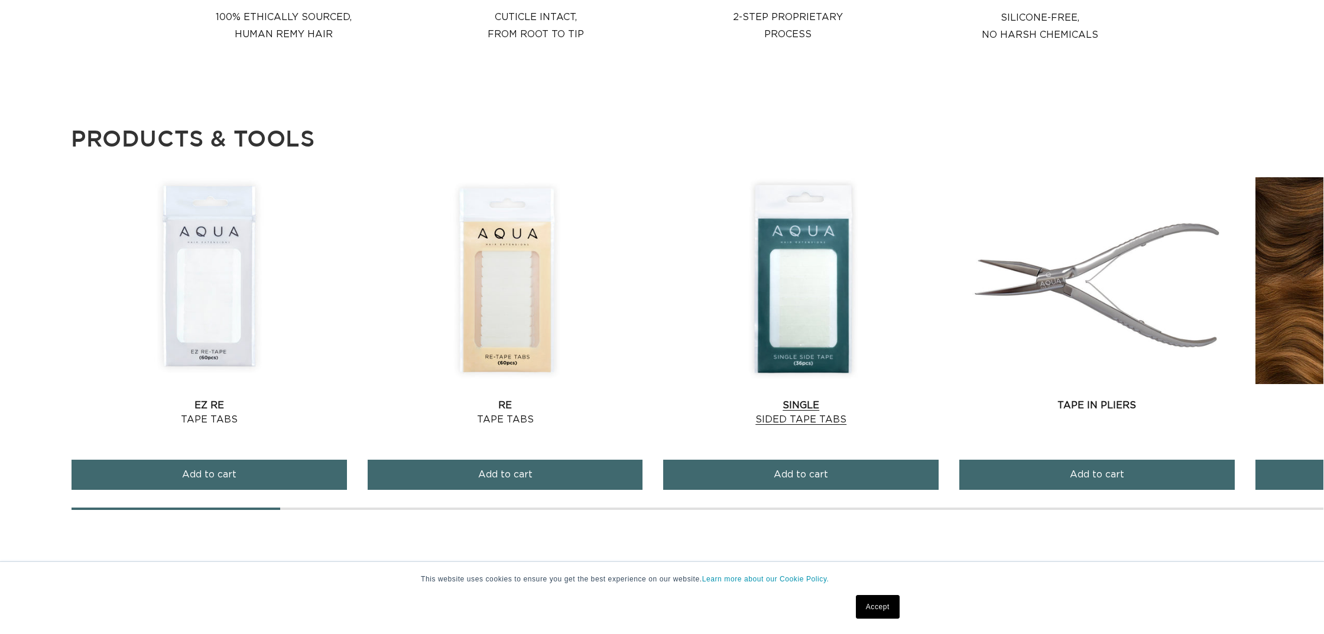
scroll to position [0, 2101]
click at [811, 468] on span "Add to cart" at bounding box center [800, 475] width 54 height 30
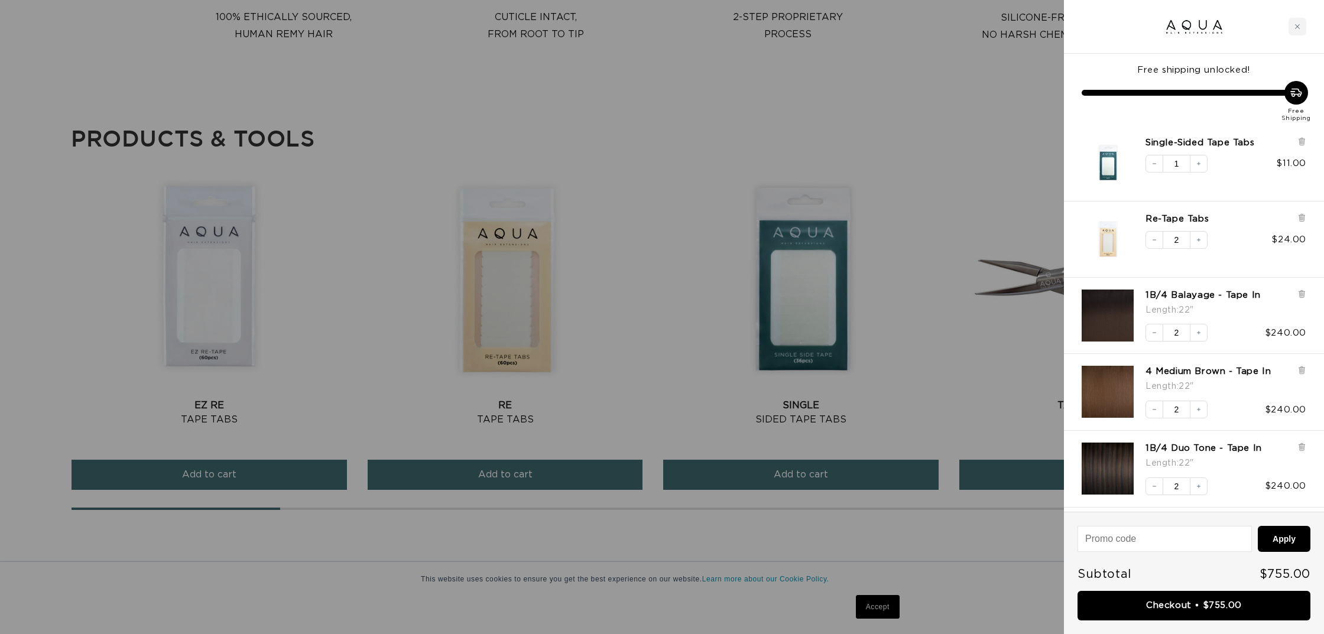
scroll to position [0, 0]
click at [1198, 161] on icon "Increase quantity" at bounding box center [1198, 163] width 7 height 7
click at [967, 138] on div at bounding box center [662, 317] width 1324 height 634
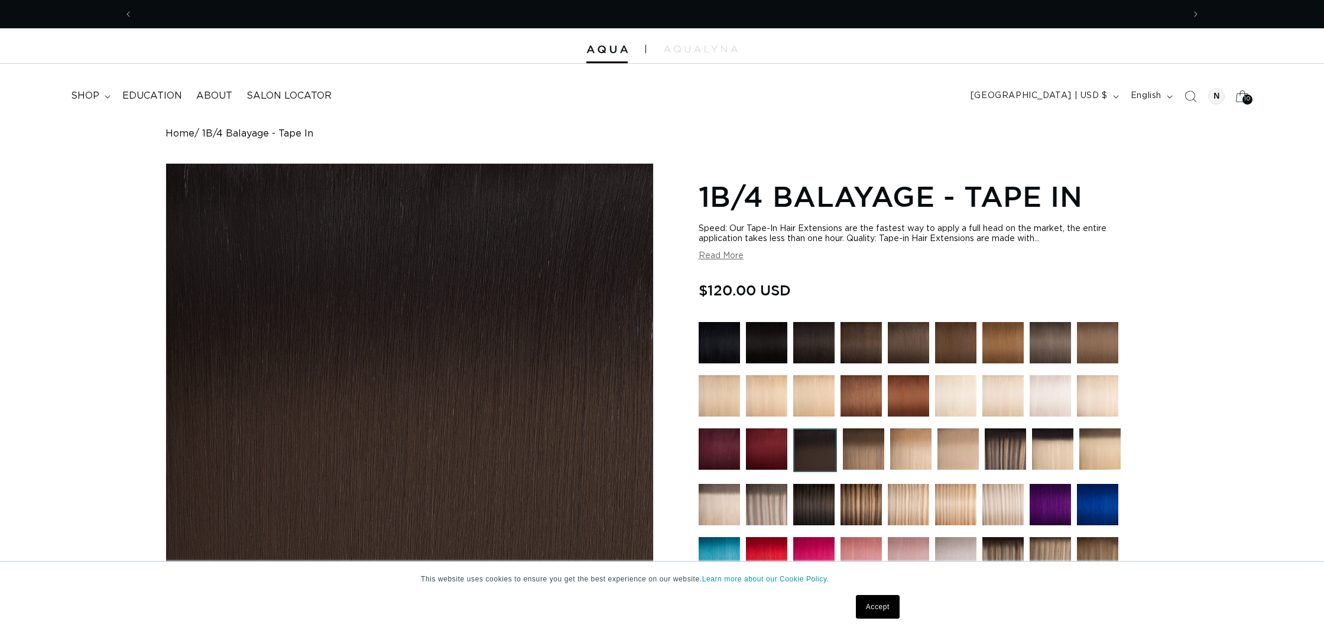
scroll to position [0, 0]
click at [1241, 96] on icon at bounding box center [1242, 96] width 28 height 28
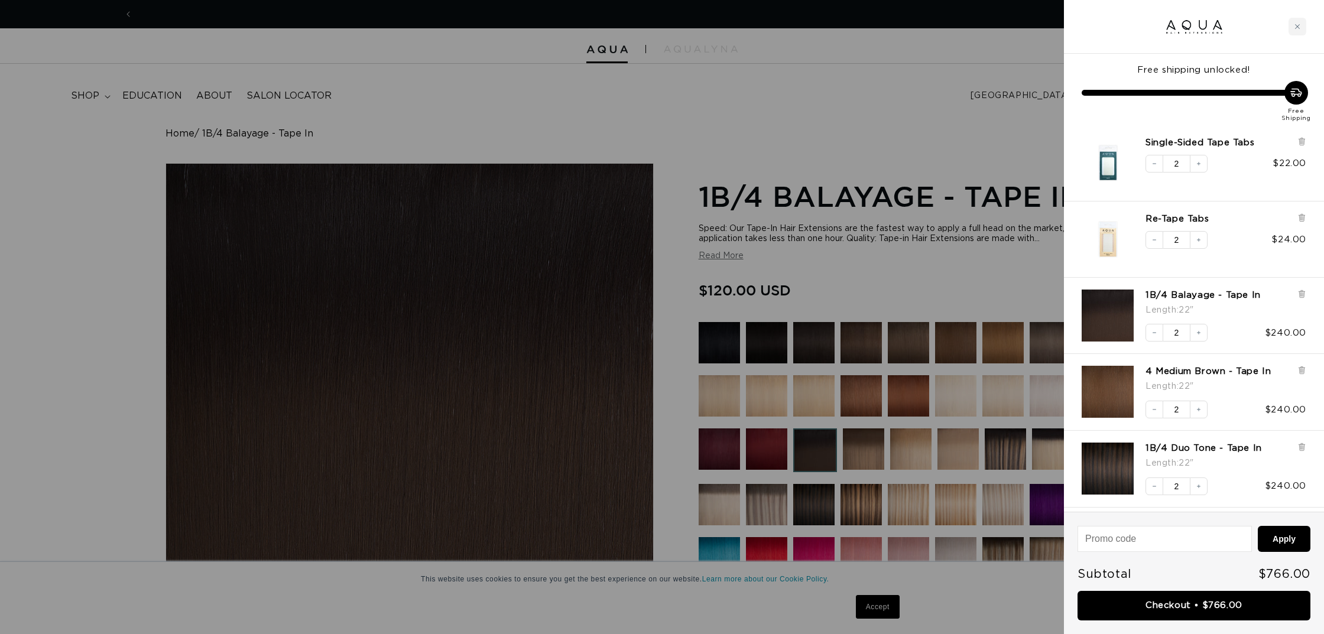
scroll to position [0, 1051]
click at [838, 108] on div at bounding box center [662, 317] width 1324 height 634
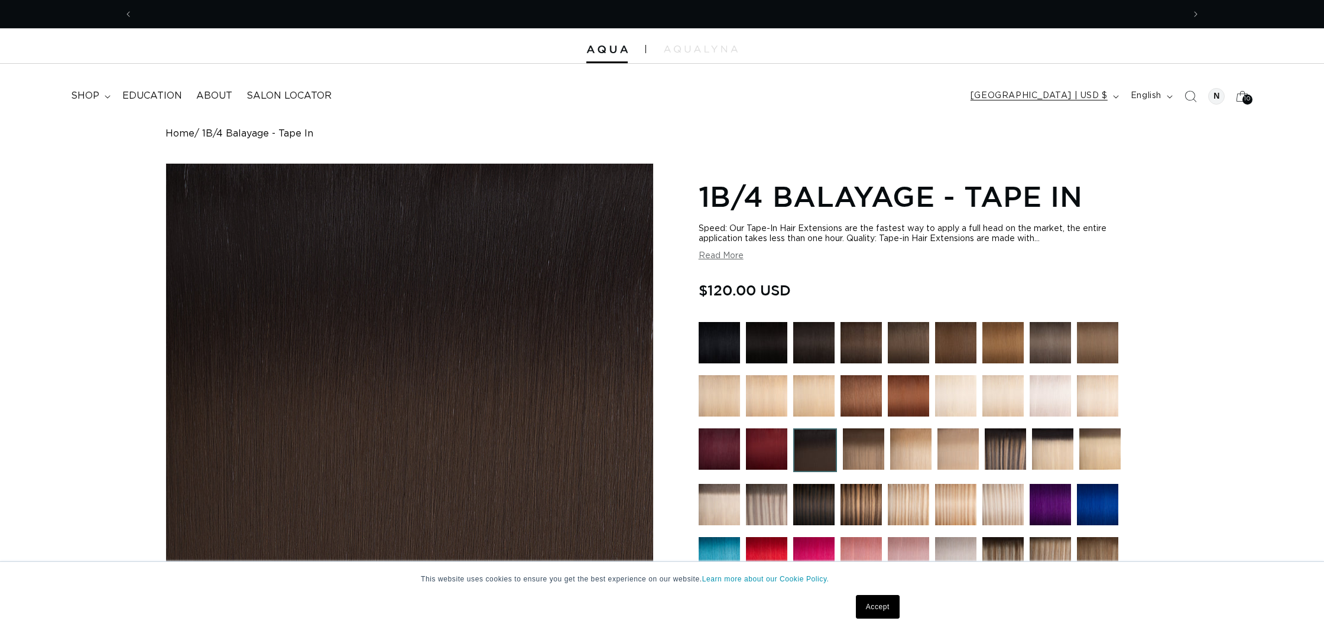
scroll to position [0, 2101]
click at [1212, 94] on div at bounding box center [1216, 96] width 17 height 17
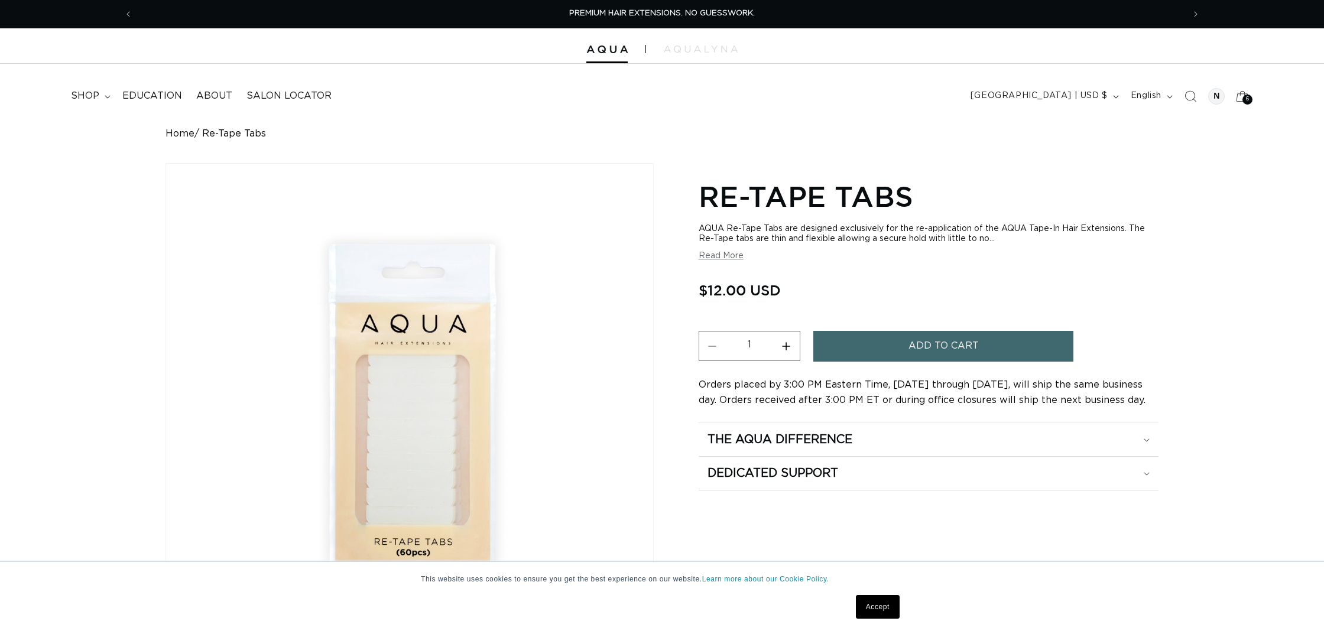
click at [785, 338] on button "Increase quantity for Re-Tape Tabs" at bounding box center [786, 346] width 27 height 30
type input "2"
click at [869, 335] on button "Add to cart" at bounding box center [943, 346] width 260 height 30
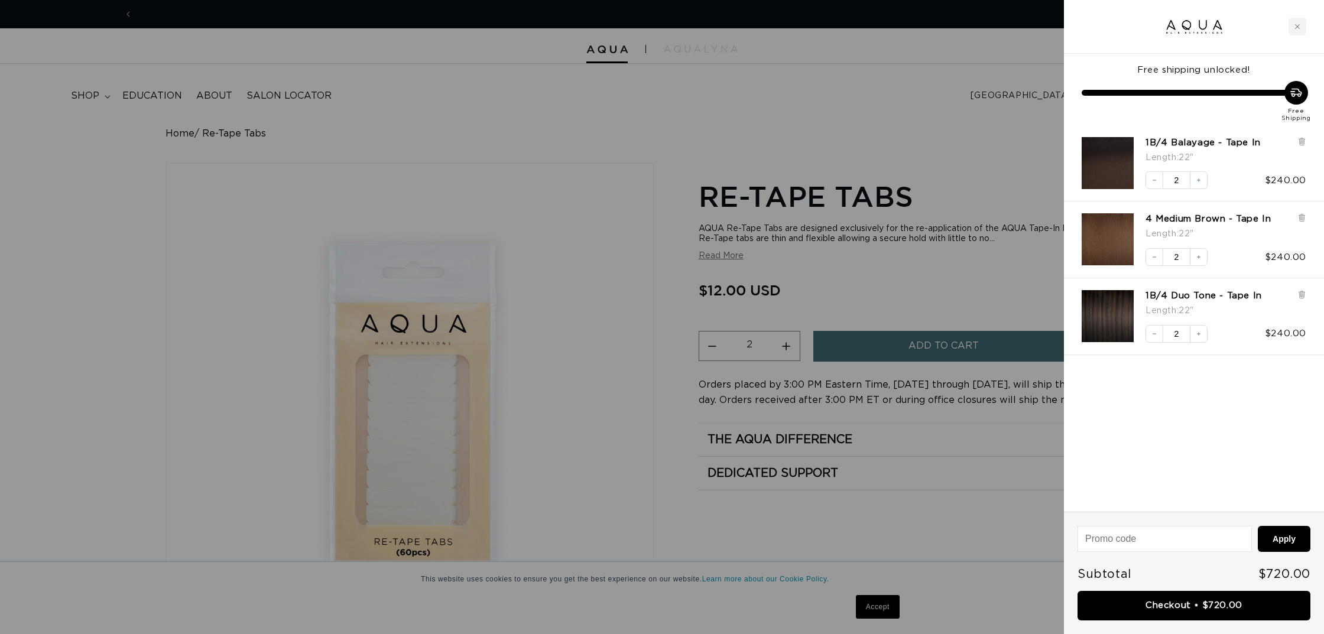
scroll to position [0, 1051]
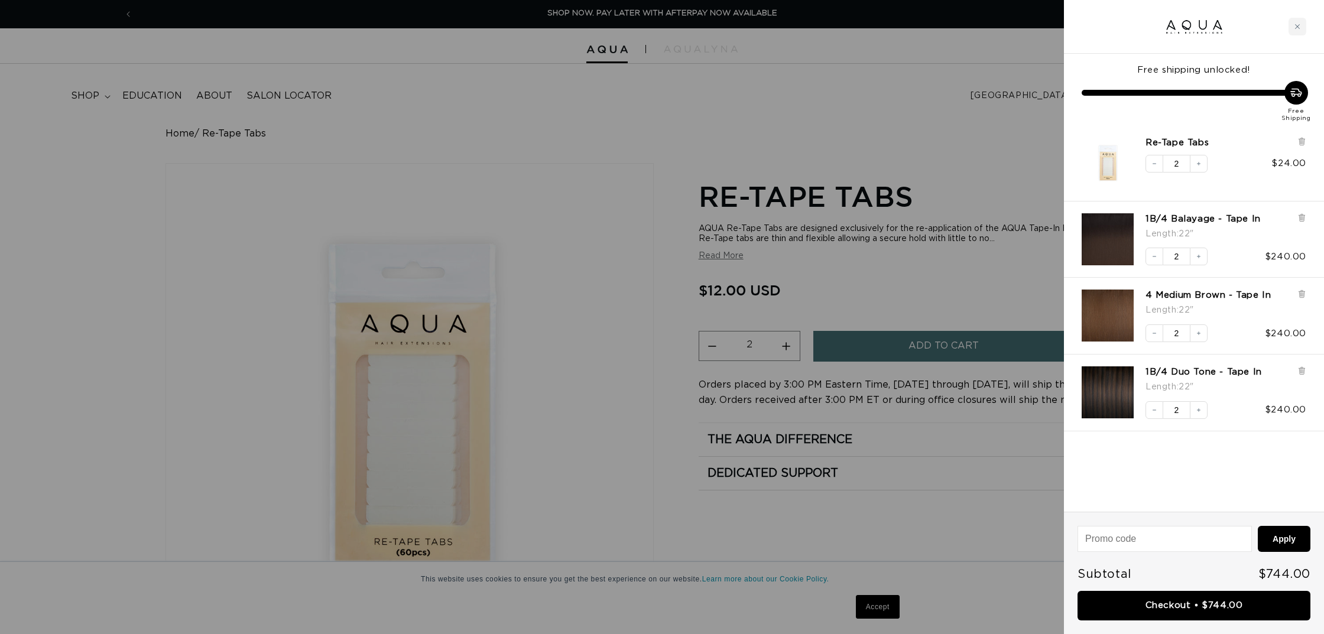
click at [525, 159] on div at bounding box center [662, 317] width 1324 height 634
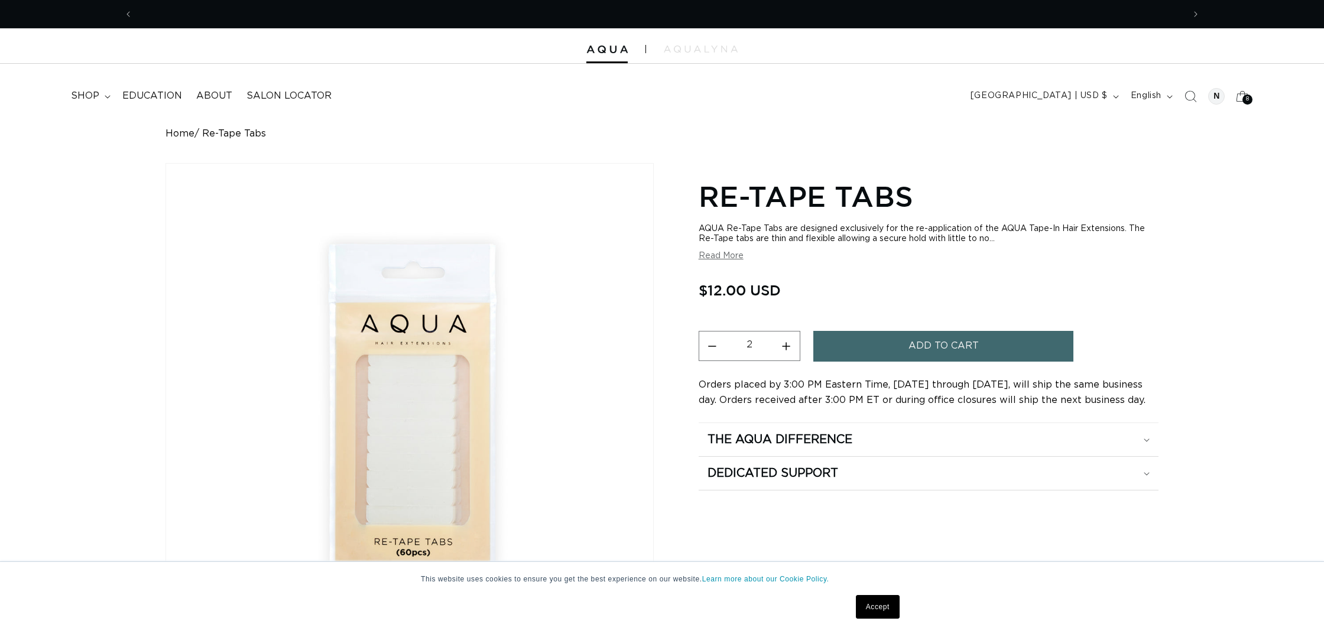
scroll to position [0, 2101]
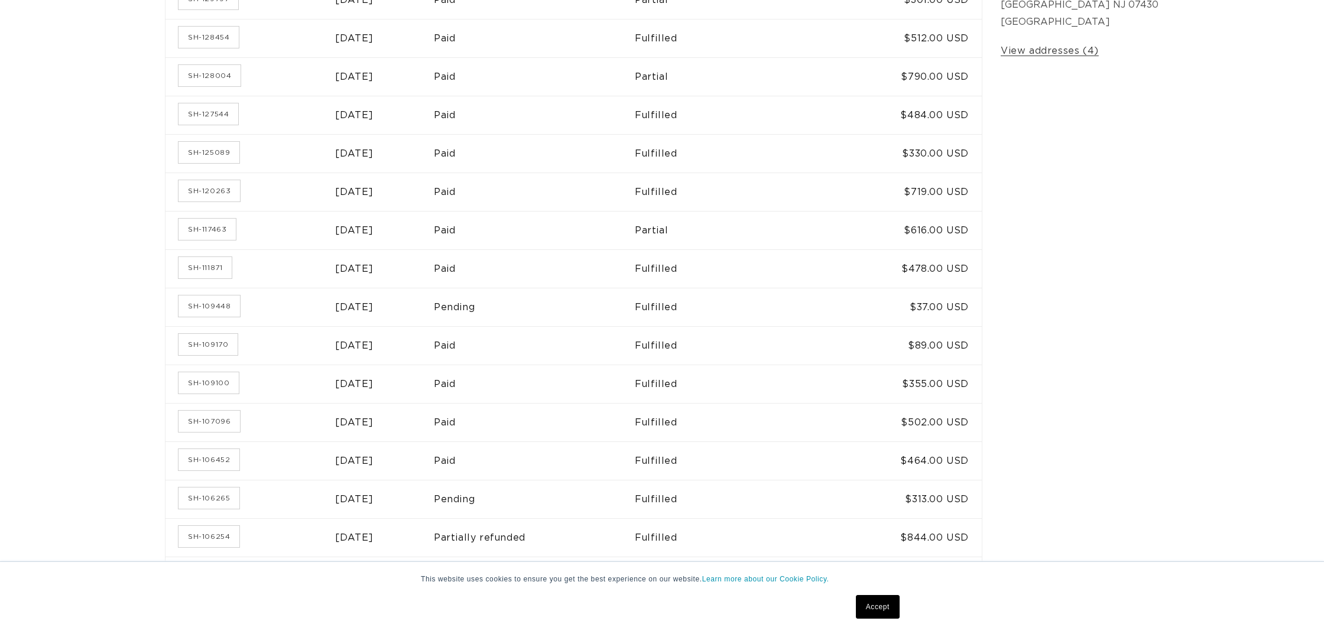
scroll to position [0, 1051]
click at [207, 453] on link "SH-106452" at bounding box center [208, 459] width 61 height 21
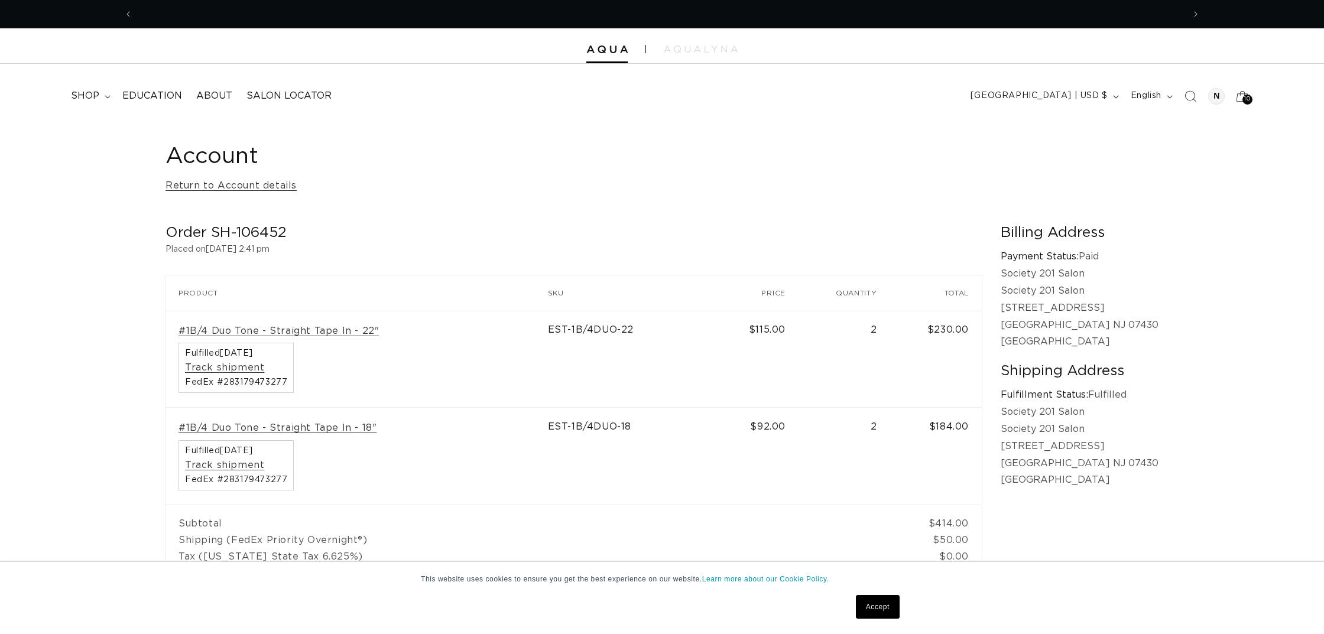
scroll to position [0, 2101]
click at [127, 11] on icon "Previous announcement" at bounding box center [128, 14] width 4 height 13
click at [1239, 93] on icon at bounding box center [1242, 95] width 13 height 11
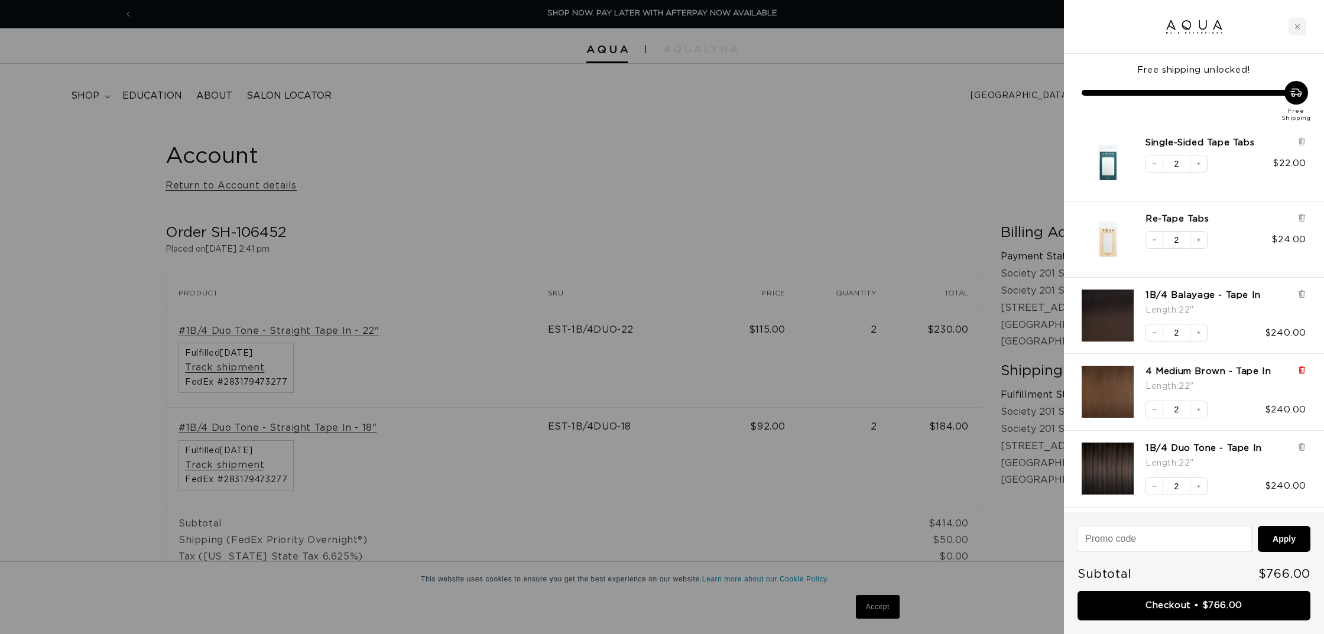
click at [1302, 368] on icon at bounding box center [1301, 370] width 2 height 6
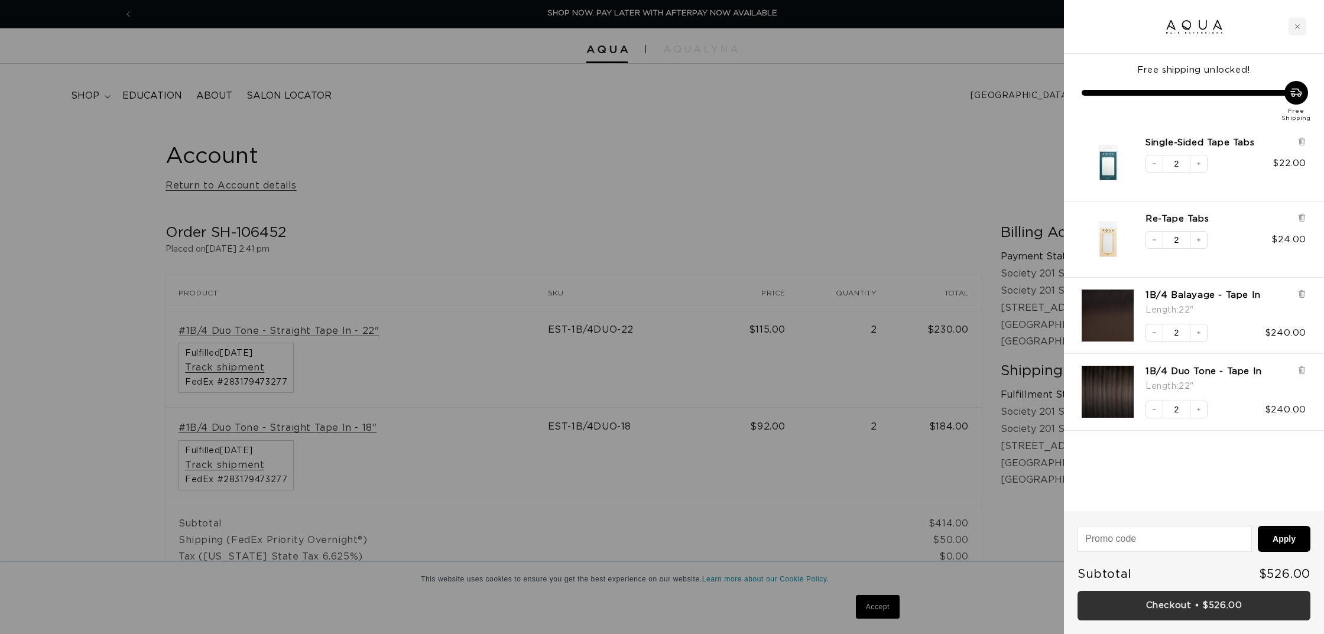
click at [1199, 608] on link "Checkout • $526.00" at bounding box center [1193, 606] width 233 height 30
